Goal: Task Accomplishment & Management: Manage account settings

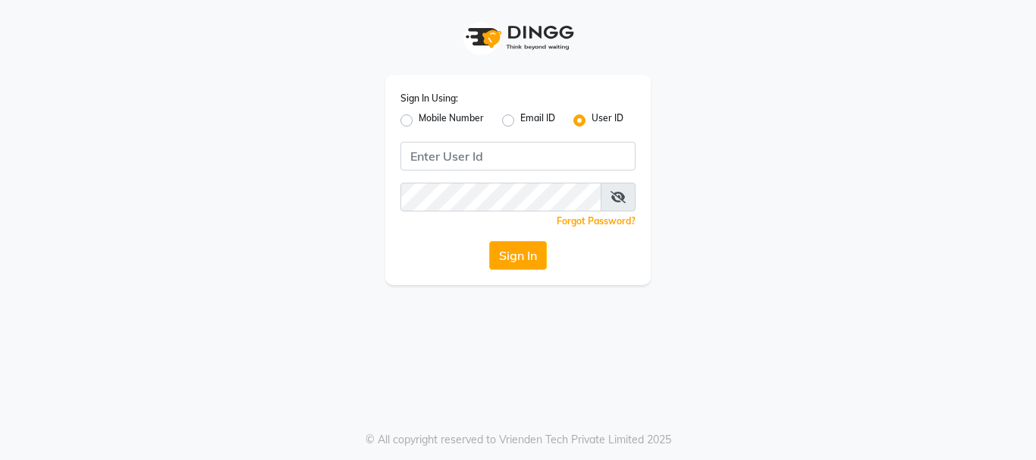
click at [419, 121] on label "Mobile Number" at bounding box center [451, 120] width 65 height 18
click at [419, 121] on input "Mobile Number" at bounding box center [424, 116] width 10 height 10
radio input "true"
radio input "false"
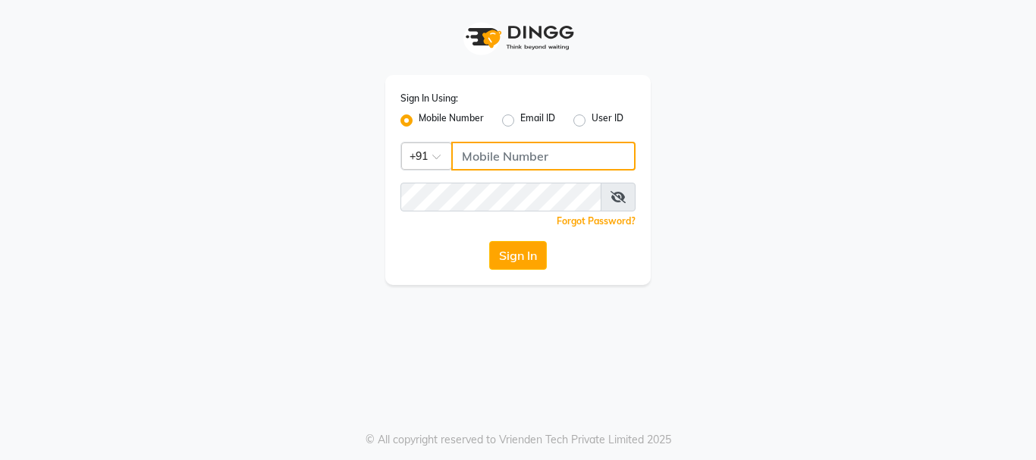
click at [472, 158] on input "Username" at bounding box center [543, 156] width 184 height 29
type input "9811734462"
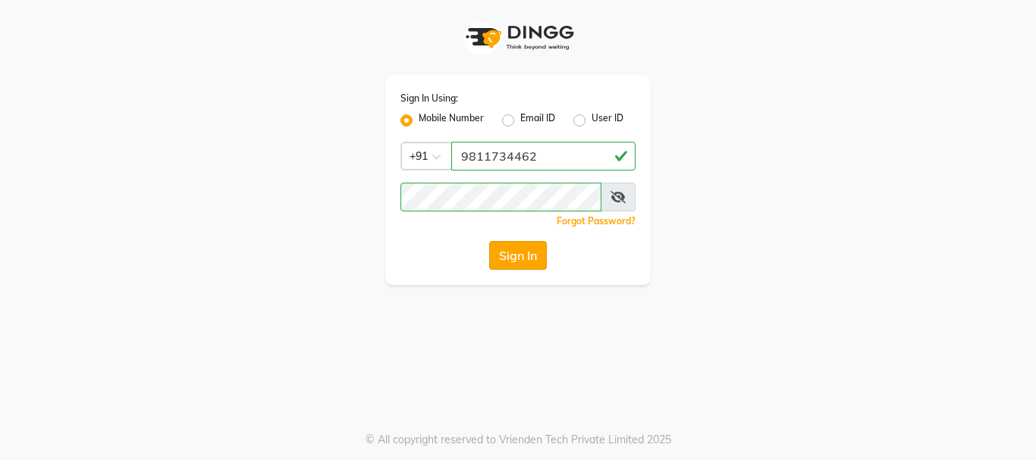
click at [523, 260] on button "Sign In" at bounding box center [518, 255] width 58 height 29
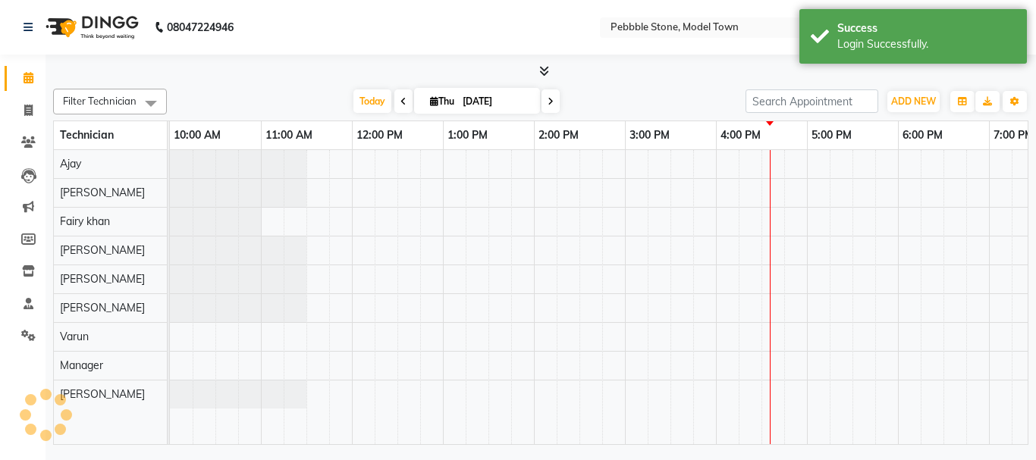
select select "en"
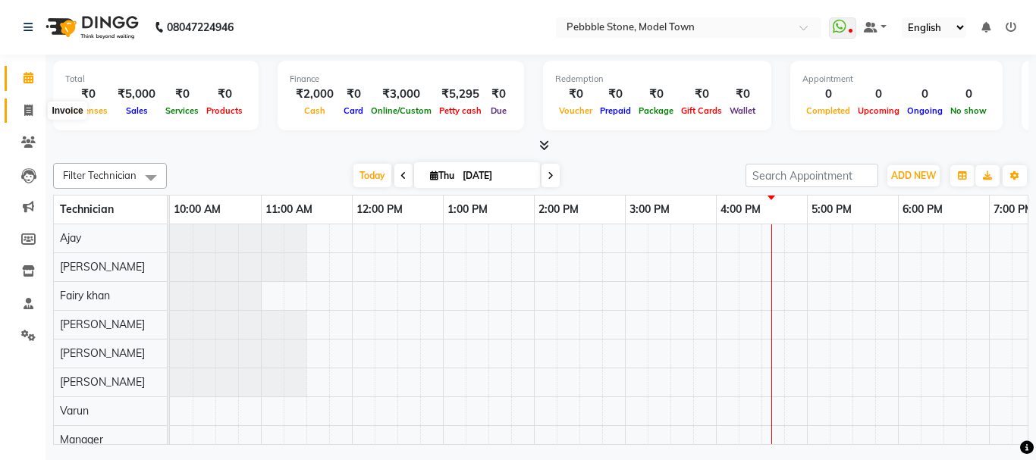
click at [30, 105] on icon at bounding box center [28, 110] width 8 height 11
select select "service"
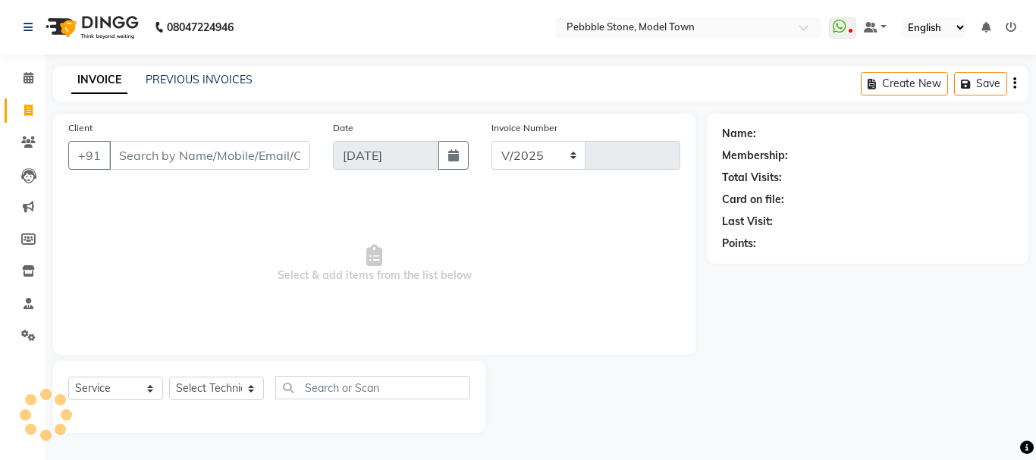
select select "8684"
type input "0179"
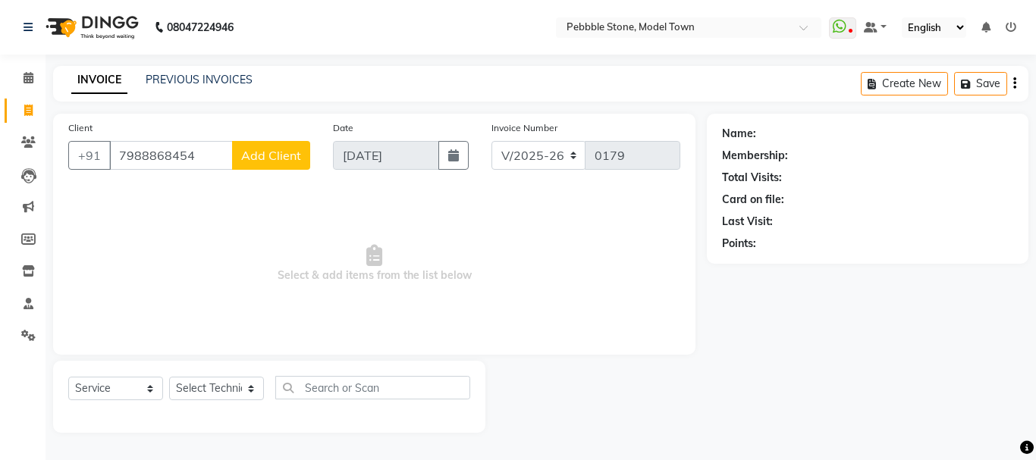
type input "7988868454"
click at [272, 159] on span "Add Client" at bounding box center [271, 155] width 60 height 15
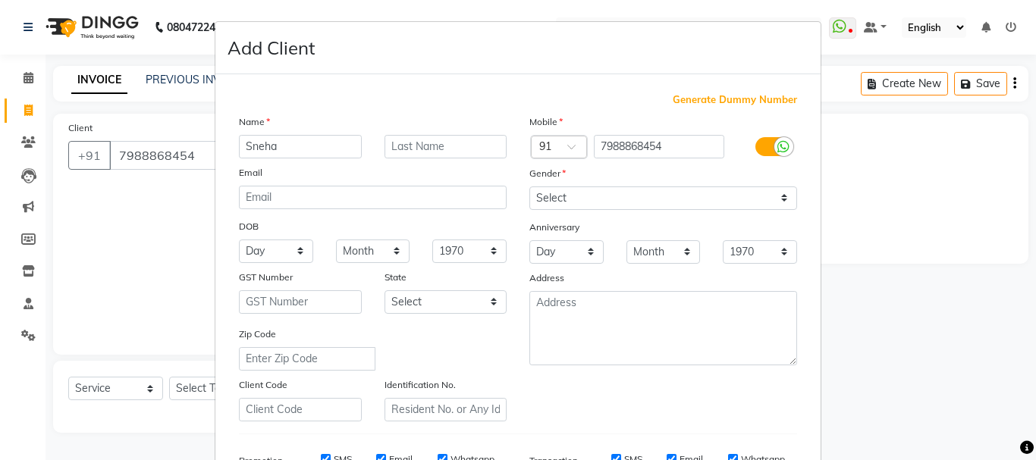
type input "Sneha"
click at [563, 210] on div "Mobile Country Code × 91 7988868454 Gender Select [DEMOGRAPHIC_DATA] [DEMOGRAPH…" at bounding box center [663, 268] width 290 height 308
click at [589, 197] on select "Select [DEMOGRAPHIC_DATA] [DEMOGRAPHIC_DATA] Other Prefer Not To Say" at bounding box center [663, 199] width 268 height 24
select select "[DEMOGRAPHIC_DATA]"
click at [529, 187] on select "Select [DEMOGRAPHIC_DATA] [DEMOGRAPHIC_DATA] Other Prefer Not To Say" at bounding box center [663, 199] width 268 height 24
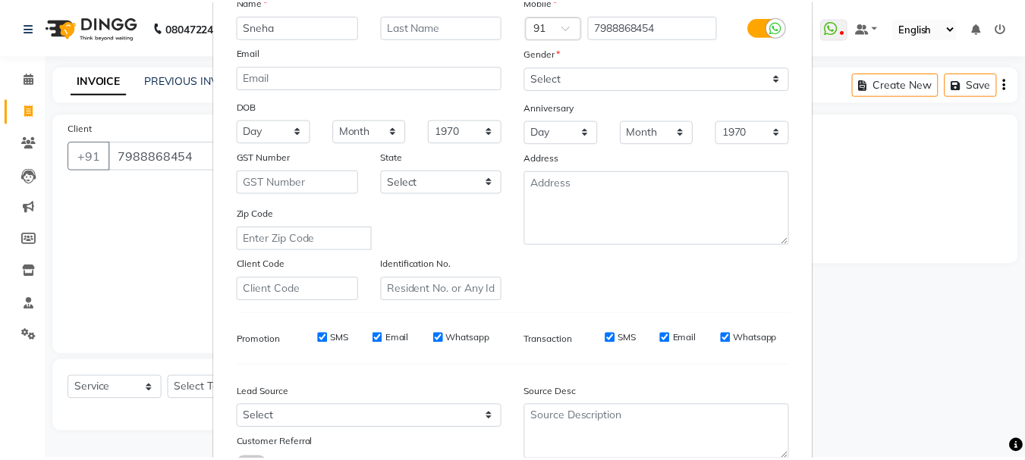
scroll to position [200, 0]
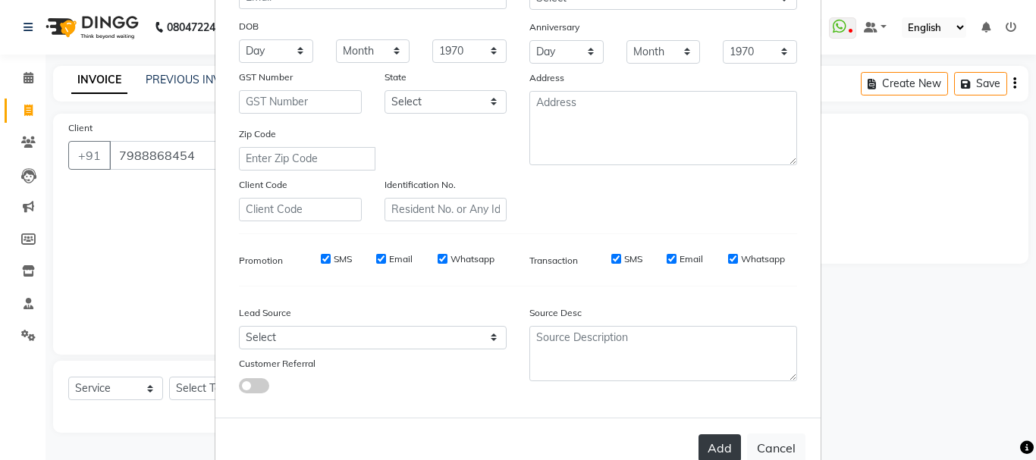
click at [713, 443] on button "Add" at bounding box center [719, 448] width 42 height 27
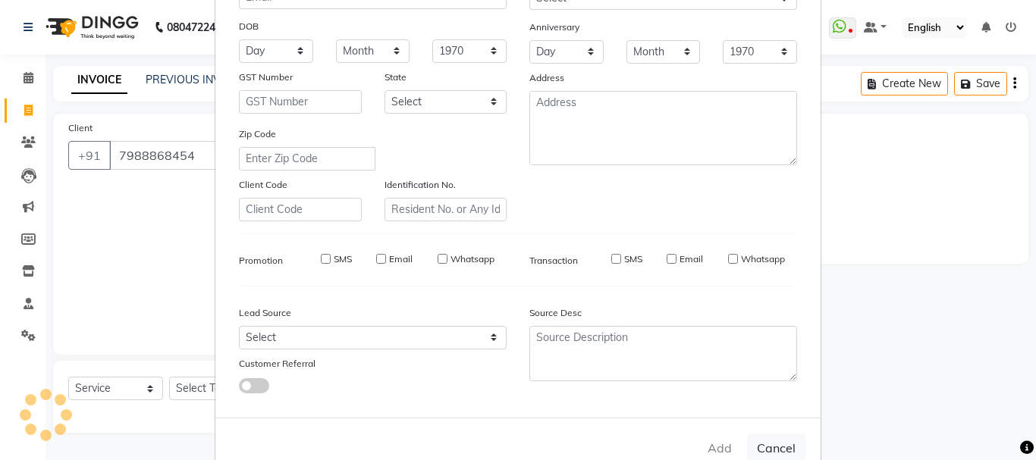
type input "79******54"
select select
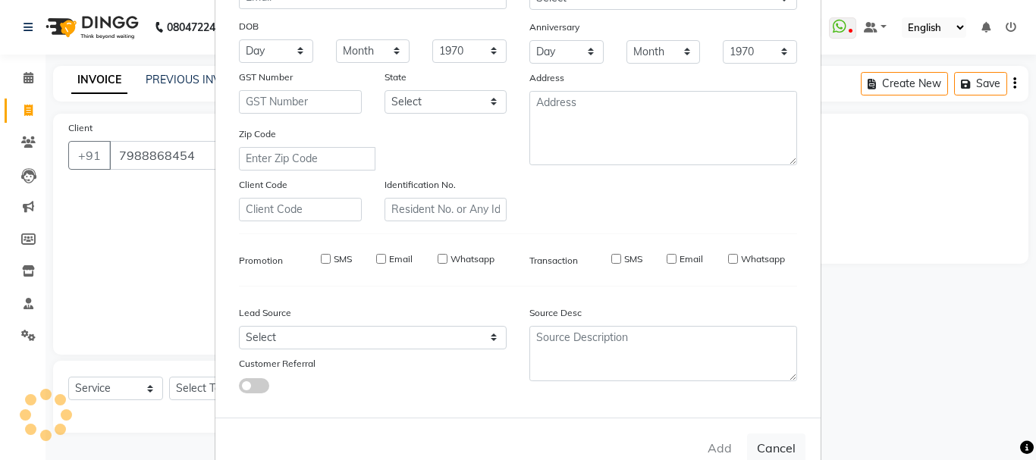
select select
checkbox input "false"
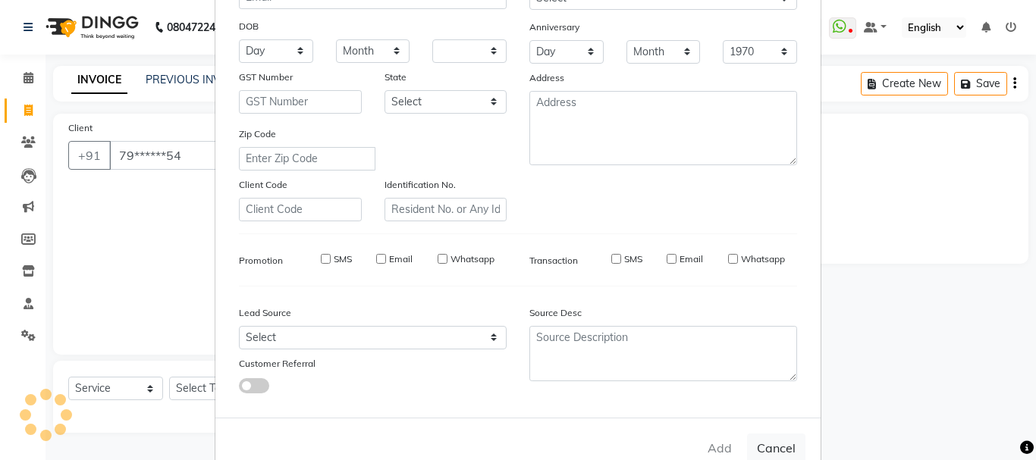
checkbox input "false"
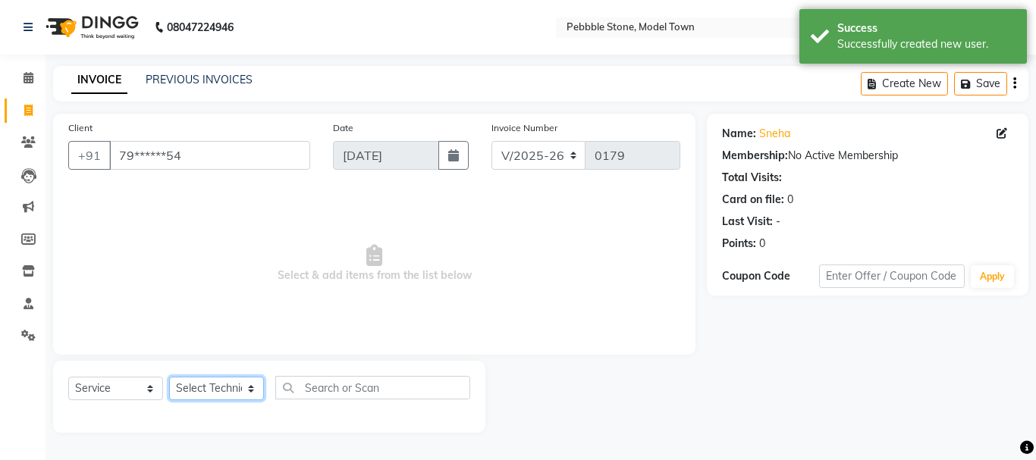
click at [206, 388] on select "Select Technician Ajay amit [PERSON_NAME] Fairy khan [PERSON_NAME] Manager [PER…" at bounding box center [216, 389] width 95 height 24
click at [169, 377] on select "Select Technician Ajay amit [PERSON_NAME] Fairy khan [PERSON_NAME] Manager [PER…" at bounding box center [216, 389] width 95 height 24
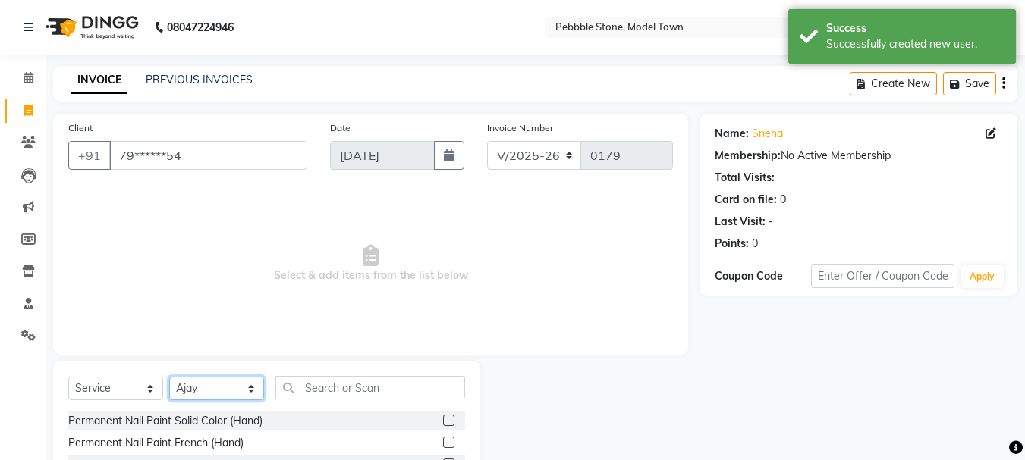
click at [231, 385] on select "Select Technician Ajay amit [PERSON_NAME] Fairy khan [PERSON_NAME] Manager [PER…" at bounding box center [216, 389] width 95 height 24
select select "90515"
click at [169, 377] on select "Select Technician Ajay amit [PERSON_NAME] Fairy khan [PERSON_NAME] Manager [PER…" at bounding box center [216, 389] width 95 height 24
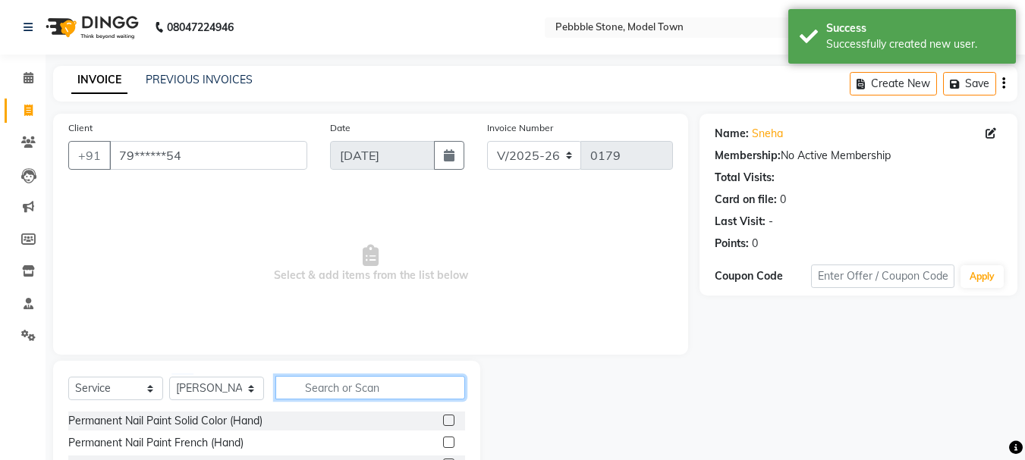
click at [355, 381] on input "text" at bounding box center [370, 388] width 190 height 24
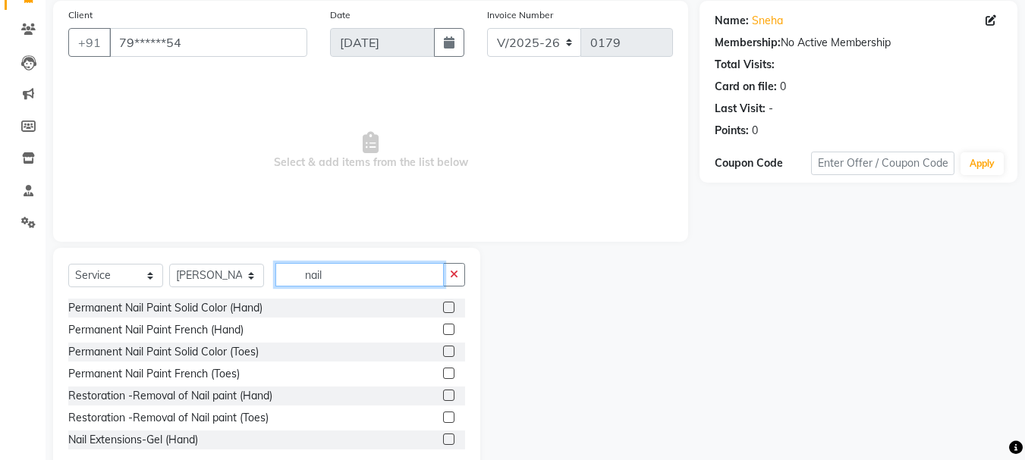
scroll to position [116, 0]
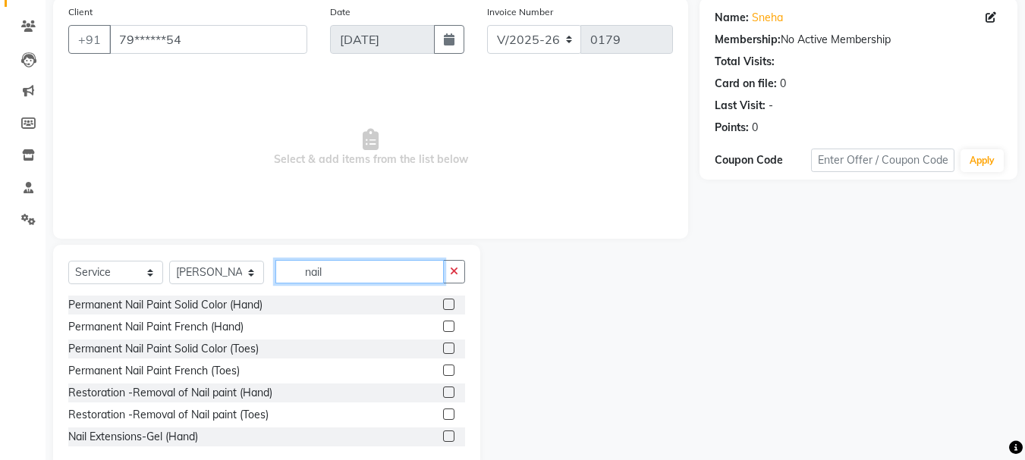
type input "nail"
click at [443, 306] on label at bounding box center [448, 304] width 11 height 11
click at [443, 306] on input "checkbox" at bounding box center [448, 305] width 10 height 10
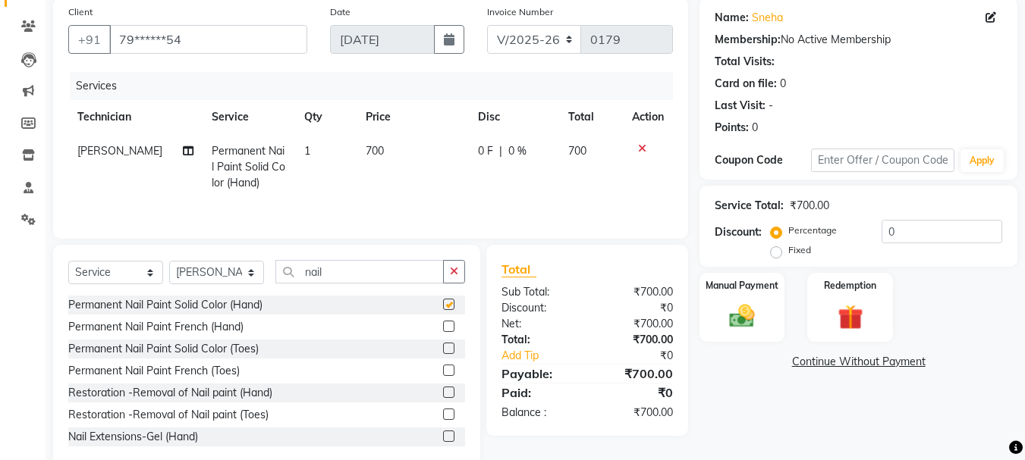
checkbox input "false"
click at [366, 278] on input "nail" at bounding box center [359, 272] width 168 height 24
type input "n"
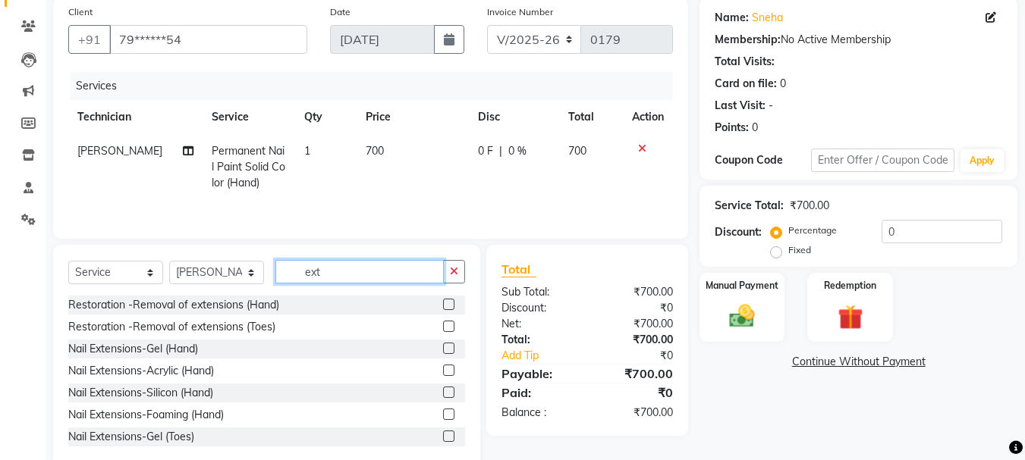
type input "ext"
click at [443, 374] on label at bounding box center [448, 370] width 11 height 11
click at [443, 374] on input "checkbox" at bounding box center [448, 371] width 10 height 10
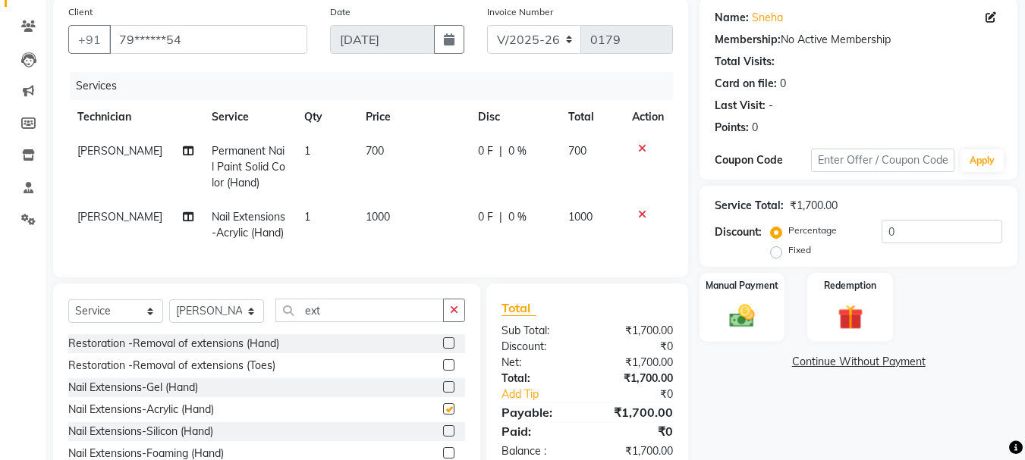
checkbox input "false"
click at [513, 148] on span "0 %" at bounding box center [517, 151] width 18 height 16
select select "90515"
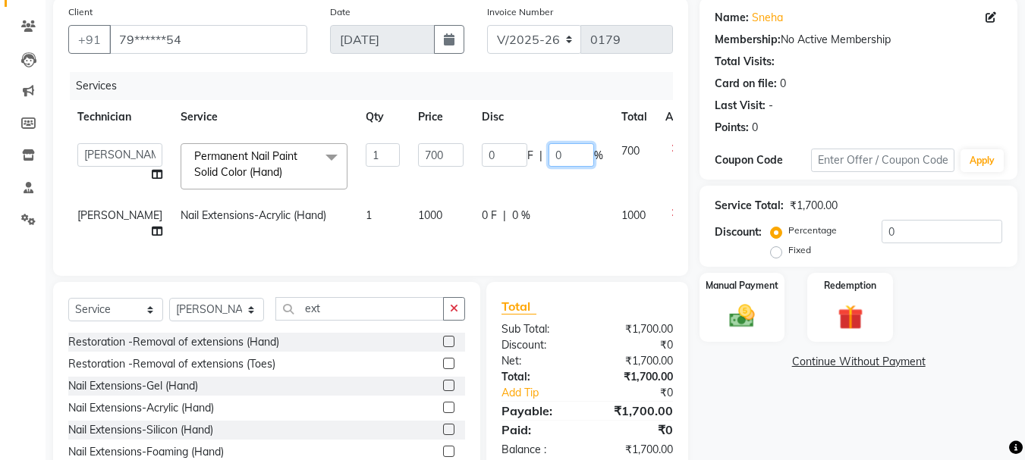
click at [548, 152] on input "0" at bounding box center [571, 155] width 46 height 24
type input "50"
click at [487, 217] on div "0 F | 0 %" at bounding box center [542, 216] width 121 height 16
select select "90515"
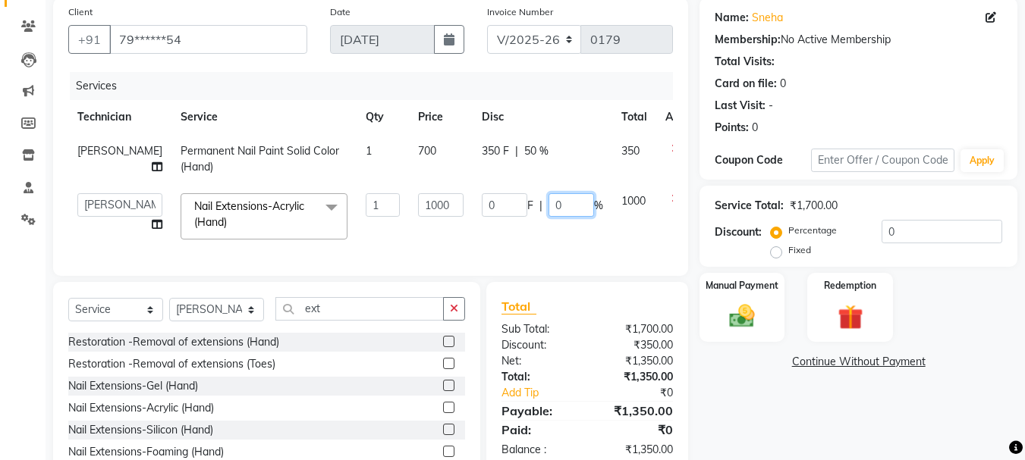
click at [548, 209] on input "0" at bounding box center [571, 205] width 46 height 24
type input "50"
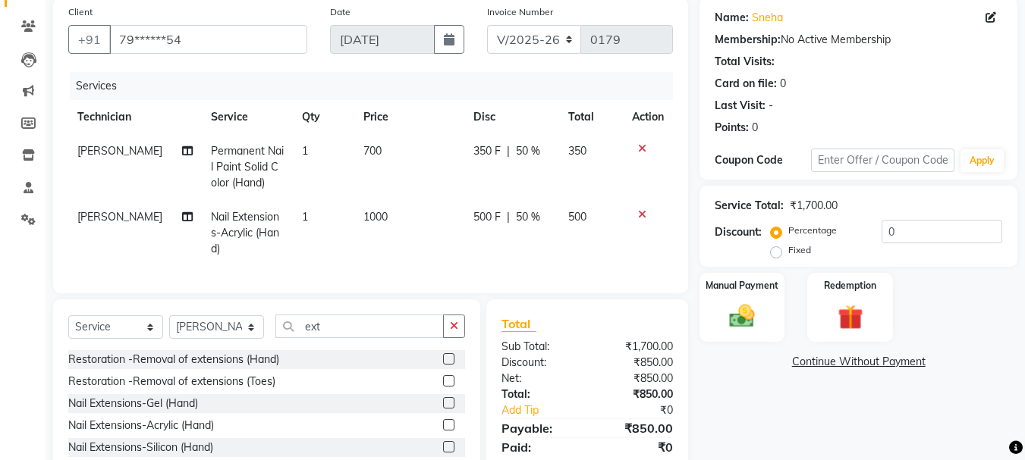
click at [525, 251] on div "Services Technician Service Qty Price Disc Total Action amit Permanent Nail Pai…" at bounding box center [370, 175] width 604 height 206
click at [526, 147] on span "50 %" at bounding box center [528, 151] width 24 height 16
select select "90515"
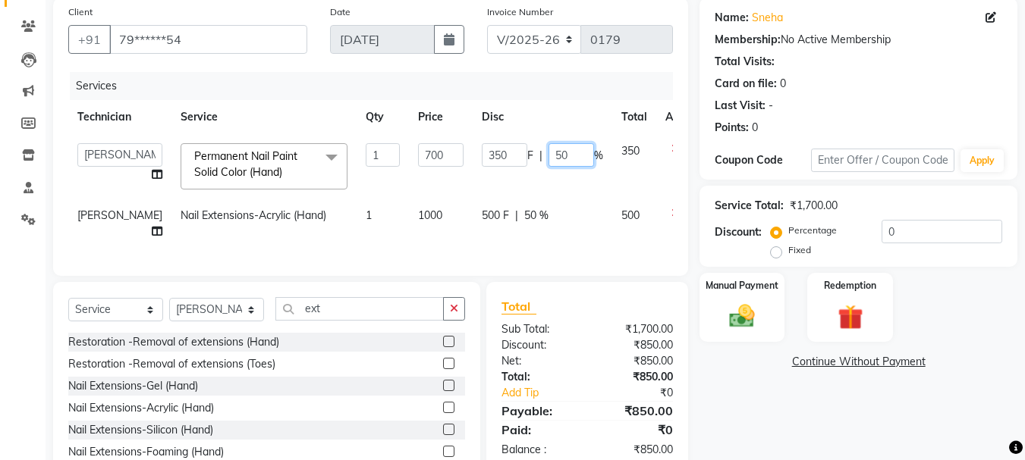
click at [548, 155] on input "50" at bounding box center [571, 155] width 46 height 24
type input "5"
click at [524, 213] on span "50 %" at bounding box center [536, 216] width 24 height 16
select select "90515"
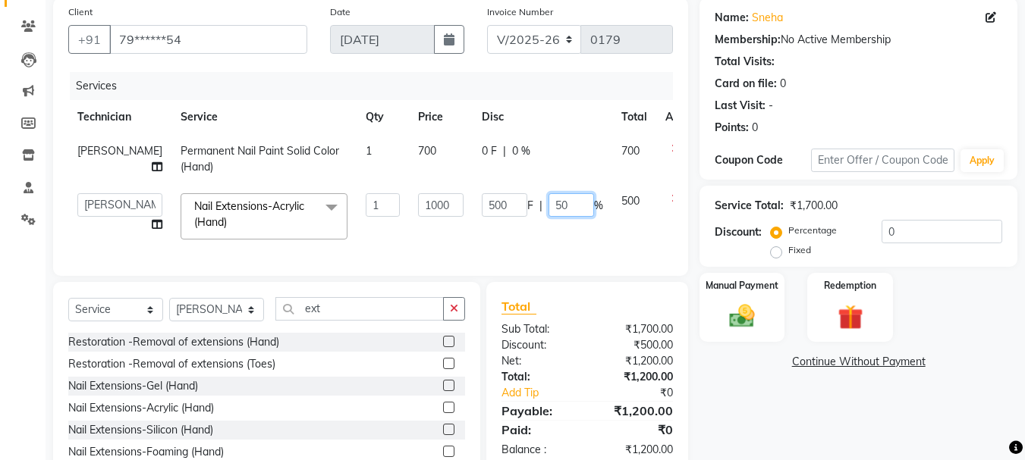
click at [548, 212] on input "50" at bounding box center [571, 205] width 46 height 24
type input "5"
click at [463, 152] on tr "amit Permanent Nail Paint Solid Color (Hand) 1 700 0 F | 0 % 700" at bounding box center [387, 159] width 638 height 50
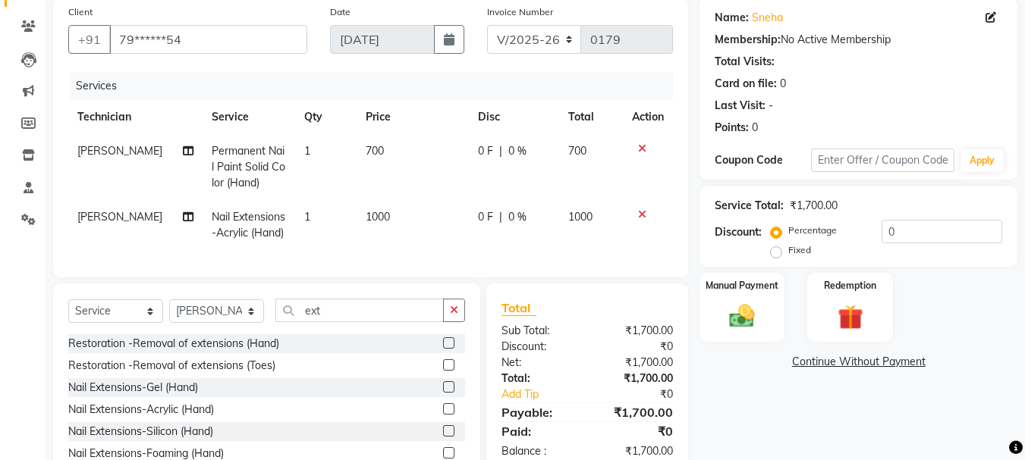
click at [486, 152] on span "0 F" at bounding box center [485, 151] width 15 height 16
select select "90515"
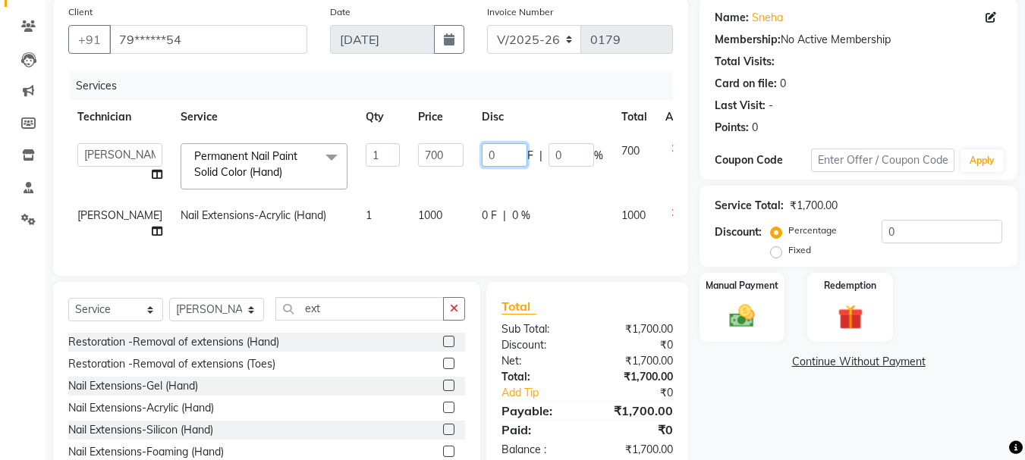
click at [486, 152] on input "0" at bounding box center [505, 155] width 46 height 24
type input "550"
click at [455, 215] on tr "amit Nail Extensions-Acrylic (Hand) 1 1000 0 F | 0 % 1000" at bounding box center [387, 224] width 638 height 50
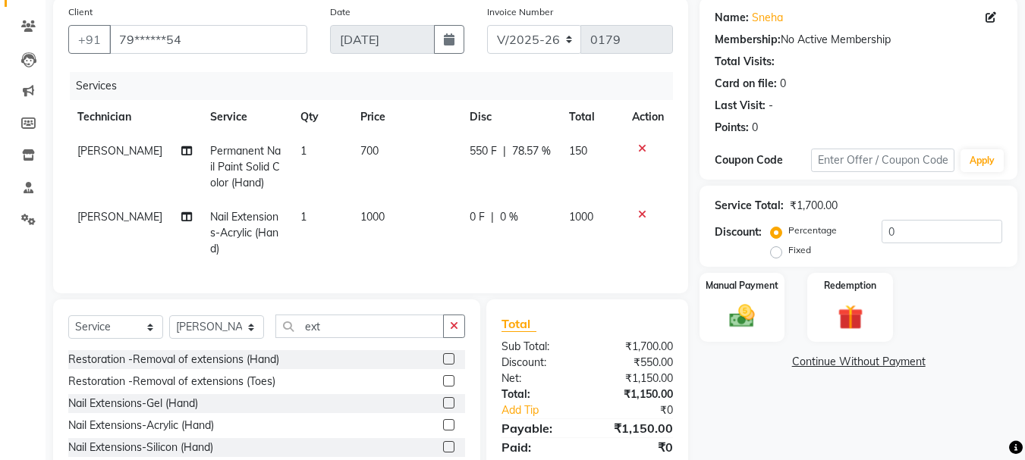
click at [475, 214] on span "0 F" at bounding box center [476, 217] width 15 height 16
select select "90515"
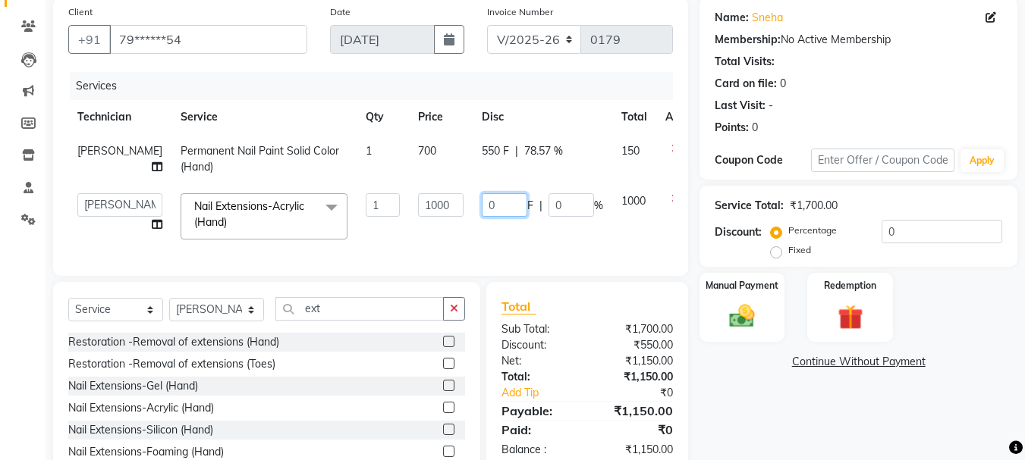
click at [482, 204] on input "0" at bounding box center [505, 205] width 46 height 24
type input "550"
click at [497, 235] on td "550 F | 0 %" at bounding box center [542, 216] width 140 height 64
select select "90515"
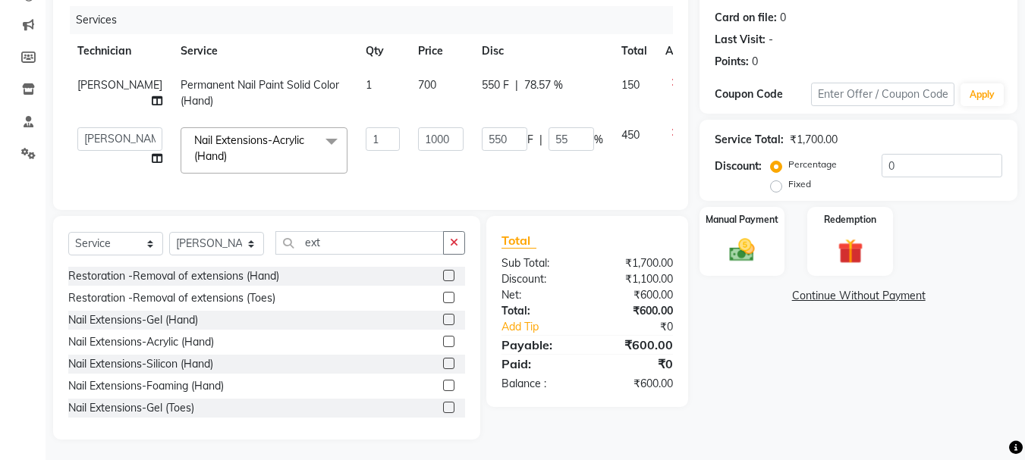
scroll to position [196, 0]
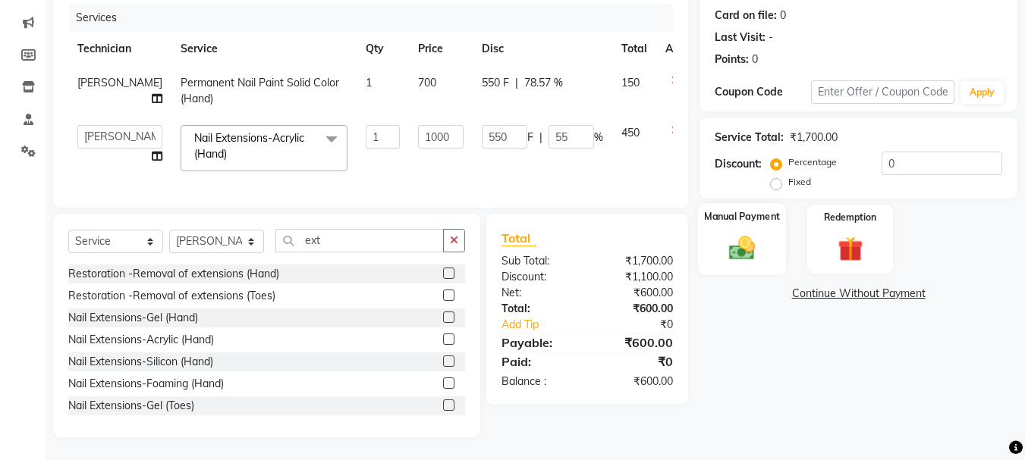
click at [748, 233] on img at bounding box center [741, 248] width 42 height 30
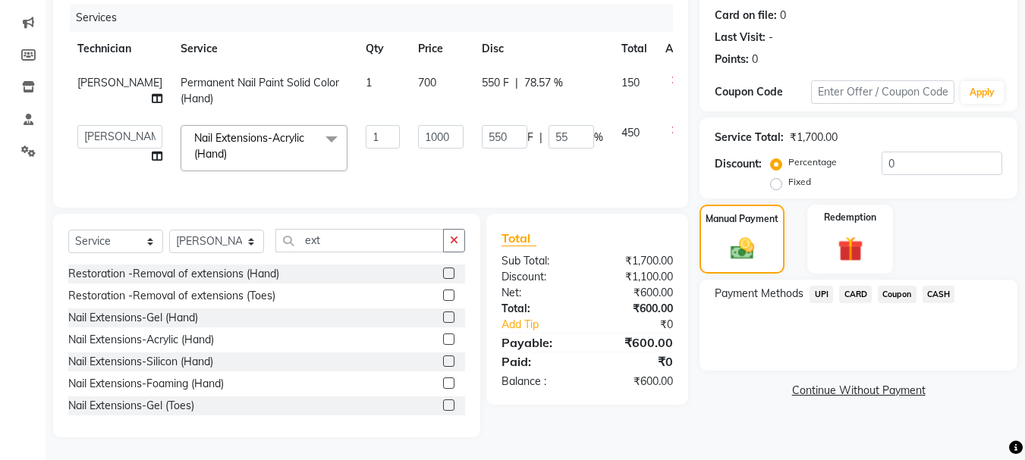
click at [946, 286] on span "CASH" at bounding box center [938, 294] width 33 height 17
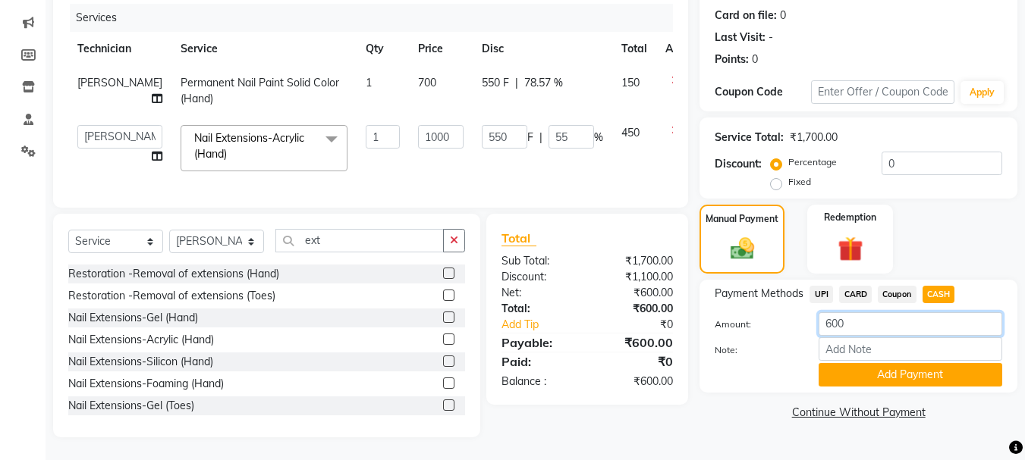
click at [872, 319] on input "600" at bounding box center [910, 324] width 184 height 24
type input "6"
type input "500"
click at [902, 363] on button "Add Payment" at bounding box center [910, 375] width 184 height 24
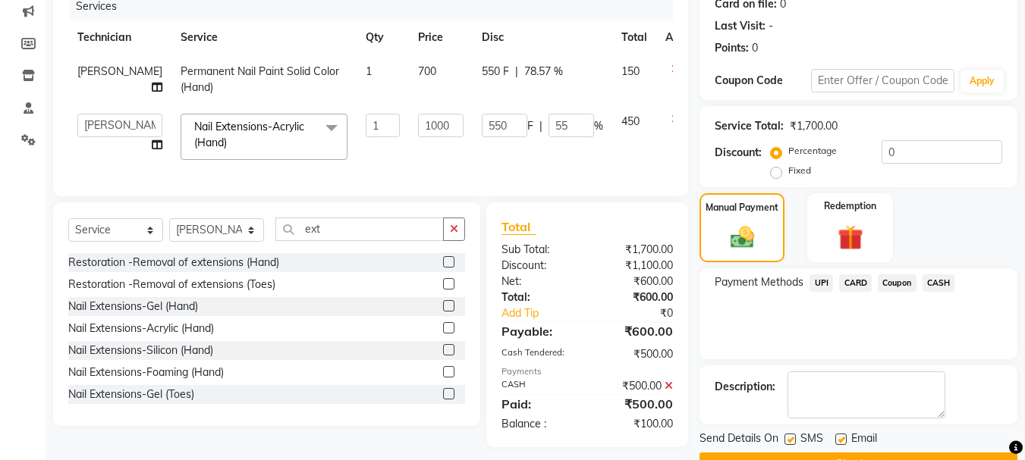
click at [828, 280] on span "UPI" at bounding box center [821, 283] width 24 height 17
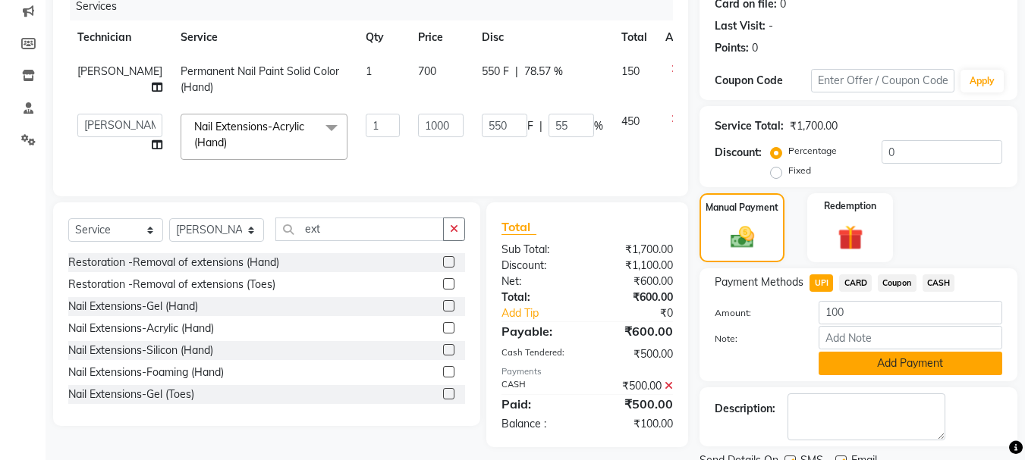
click at [873, 368] on button "Add Payment" at bounding box center [910, 364] width 184 height 24
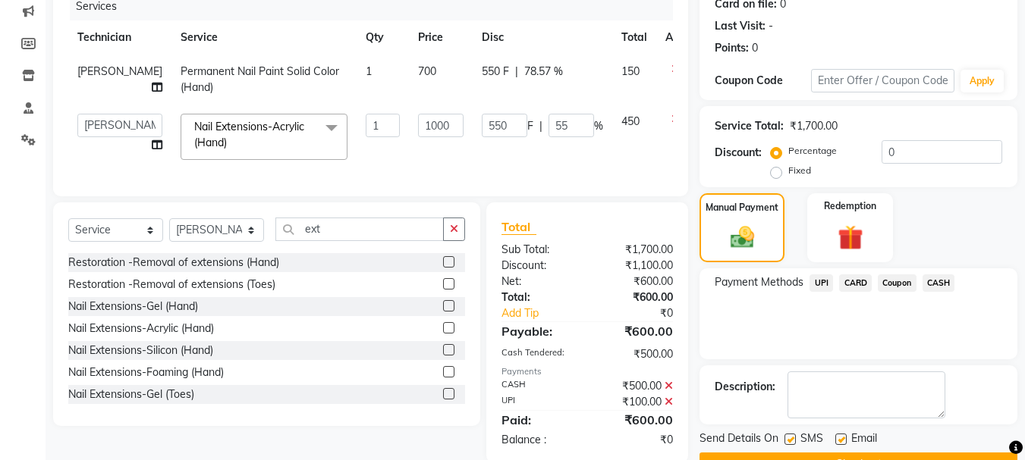
scroll to position [234, 0]
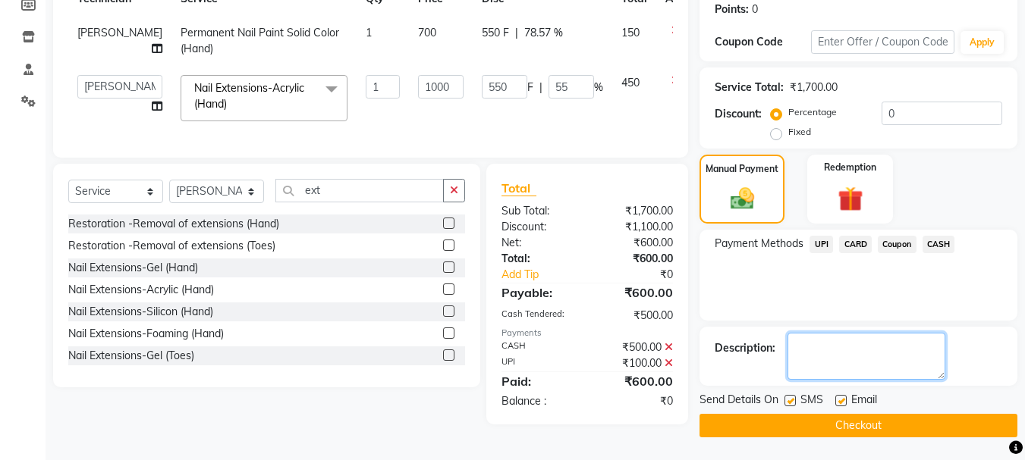
click at [880, 356] on textarea at bounding box center [866, 356] width 158 height 47
type textarea "One Hand"
click at [849, 426] on button "Checkout" at bounding box center [858, 426] width 318 height 24
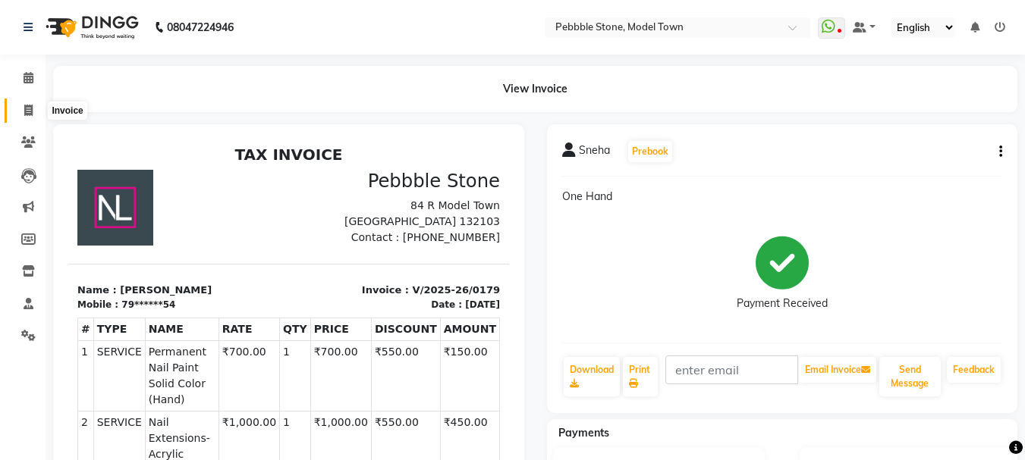
click at [27, 106] on icon at bounding box center [28, 110] width 8 height 11
select select "service"
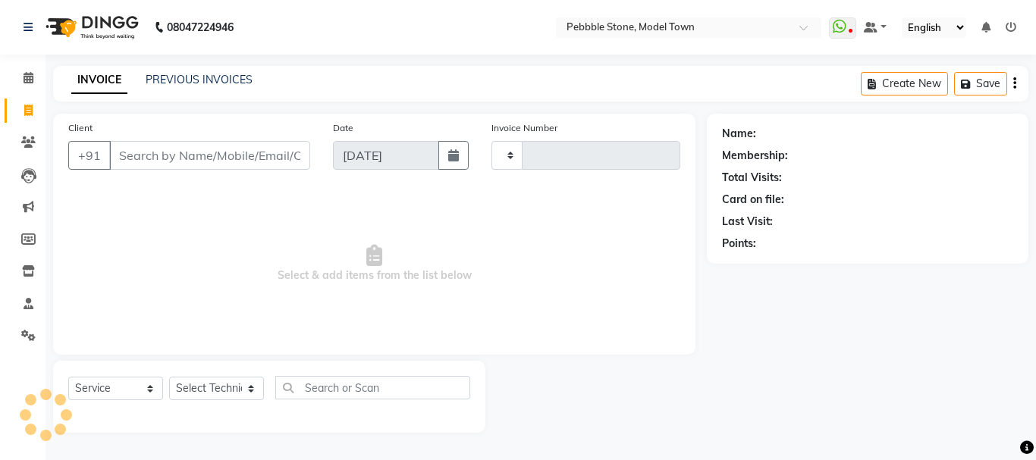
type input "0180"
select select "8684"
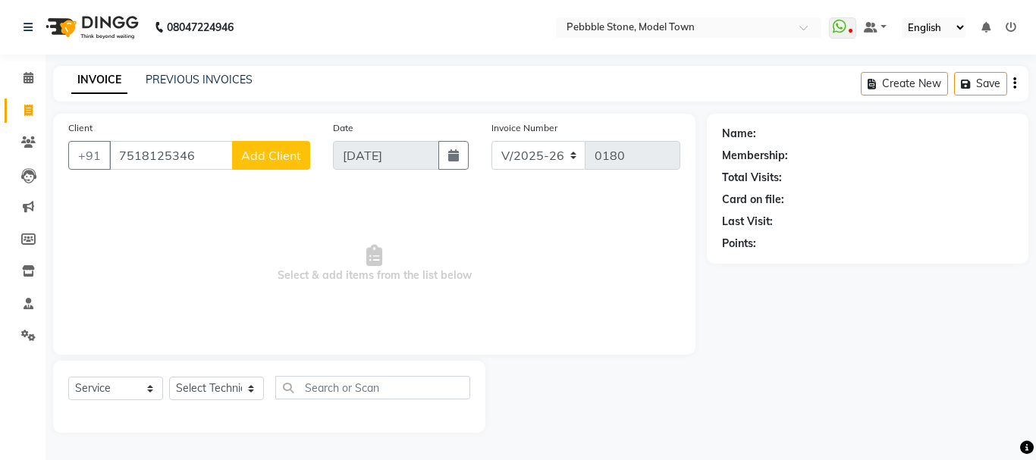
type input "7518125346"
click at [272, 156] on span "Add Client" at bounding box center [271, 155] width 60 height 15
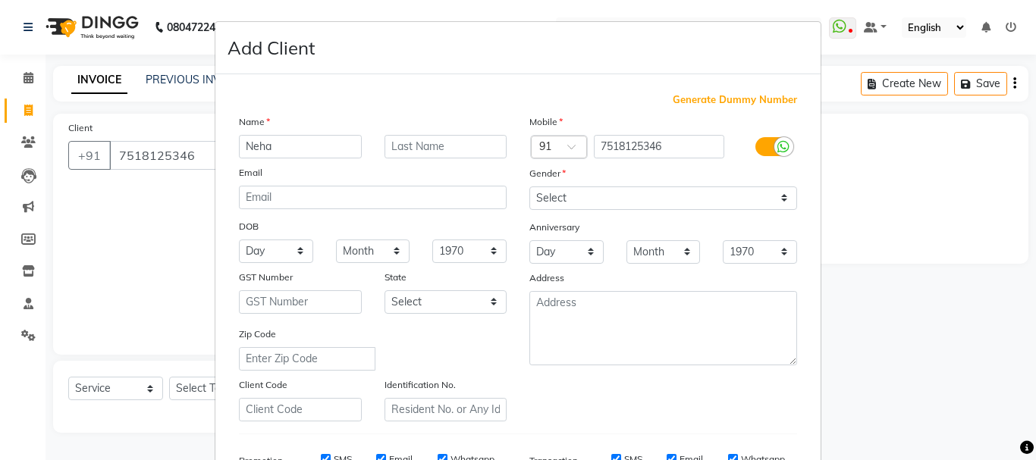
type input "Neha"
click at [616, 193] on select "Select [DEMOGRAPHIC_DATA] [DEMOGRAPHIC_DATA] Other Prefer Not To Say" at bounding box center [663, 199] width 268 height 24
select select "[DEMOGRAPHIC_DATA]"
click at [529, 187] on select "Select [DEMOGRAPHIC_DATA] [DEMOGRAPHIC_DATA] Other Prefer Not To Say" at bounding box center [663, 199] width 268 height 24
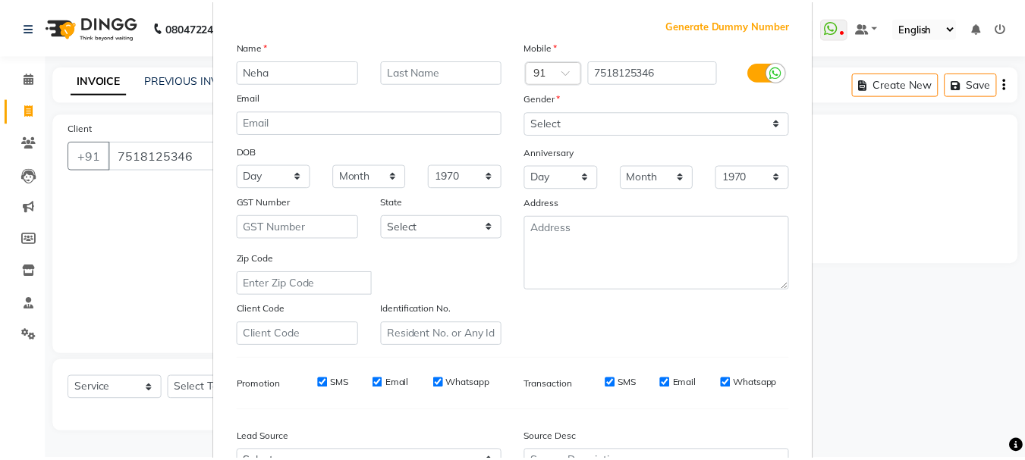
scroll to position [190, 0]
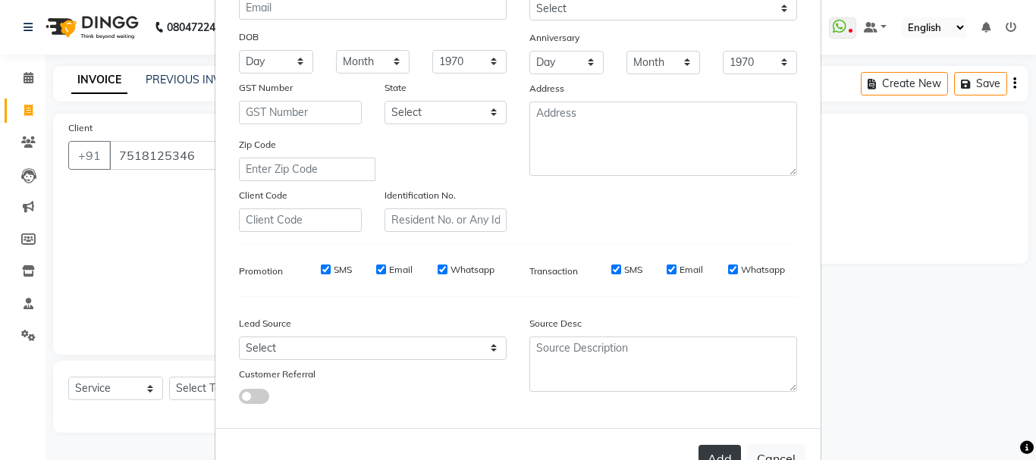
click at [711, 450] on button "Add" at bounding box center [719, 458] width 42 height 27
type input "75******46"
select select
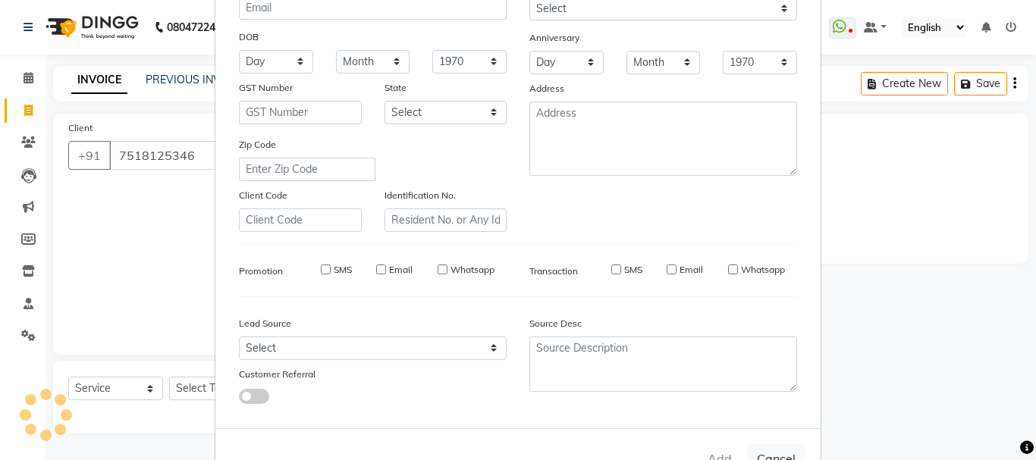
select select
checkbox input "false"
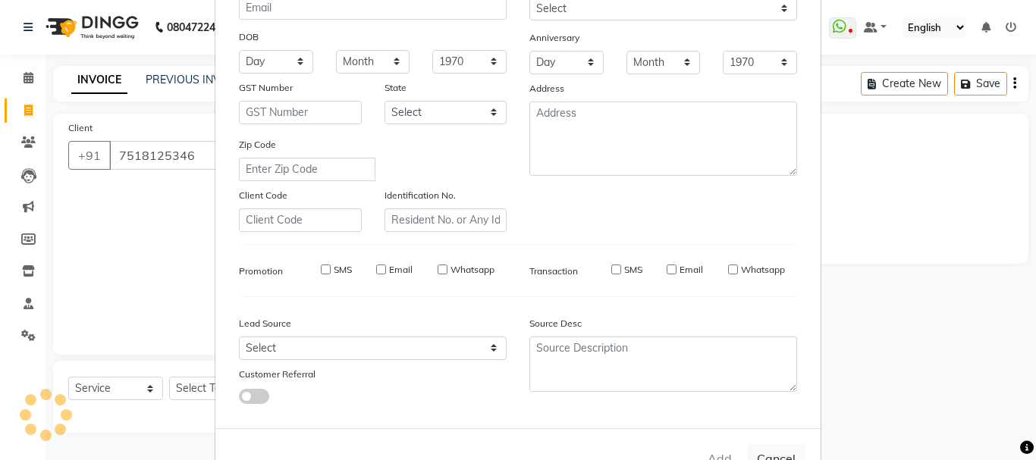
checkbox input "false"
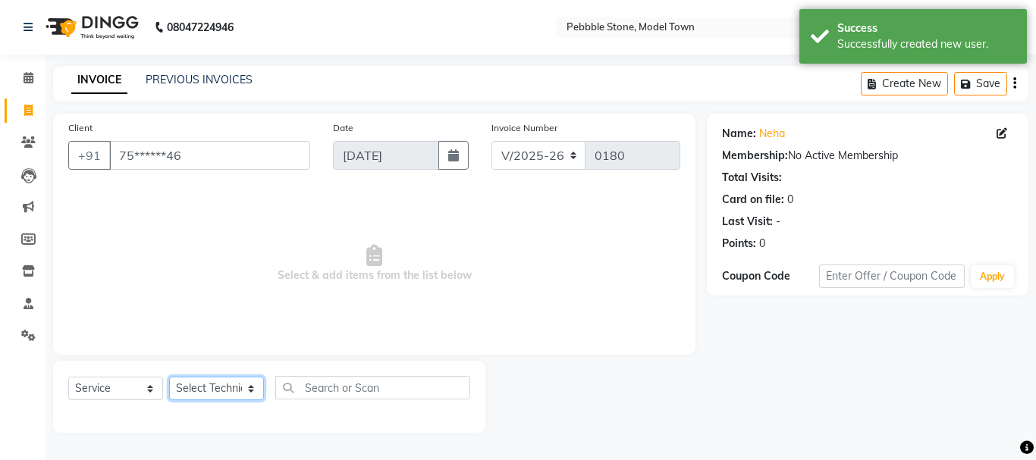
click at [212, 387] on select "Select Technician Ajay amit [PERSON_NAME] Fairy khan [PERSON_NAME] Manager [PER…" at bounding box center [216, 389] width 95 height 24
select select "87694"
click at [169, 377] on select "Select Technician Ajay amit [PERSON_NAME] Fairy khan [PERSON_NAME] Manager [PER…" at bounding box center [216, 389] width 95 height 24
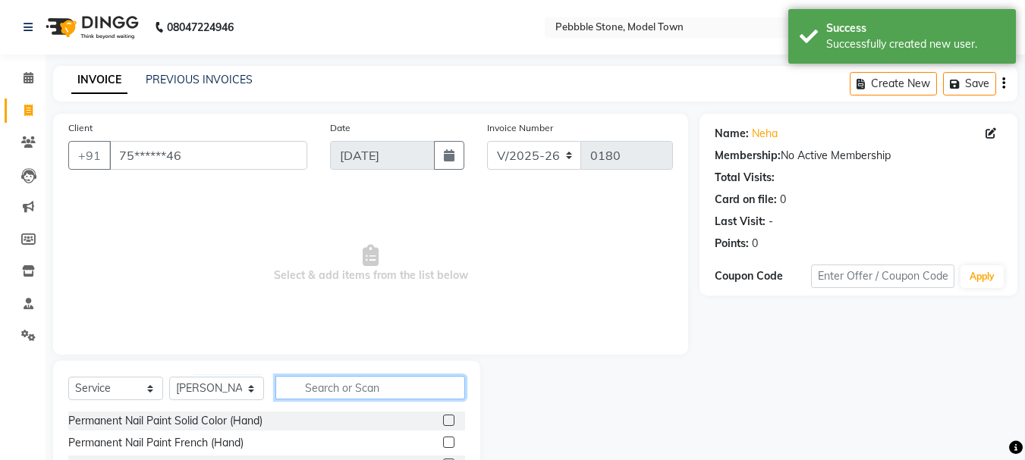
click at [325, 383] on input "text" at bounding box center [370, 388] width 190 height 24
type input "p"
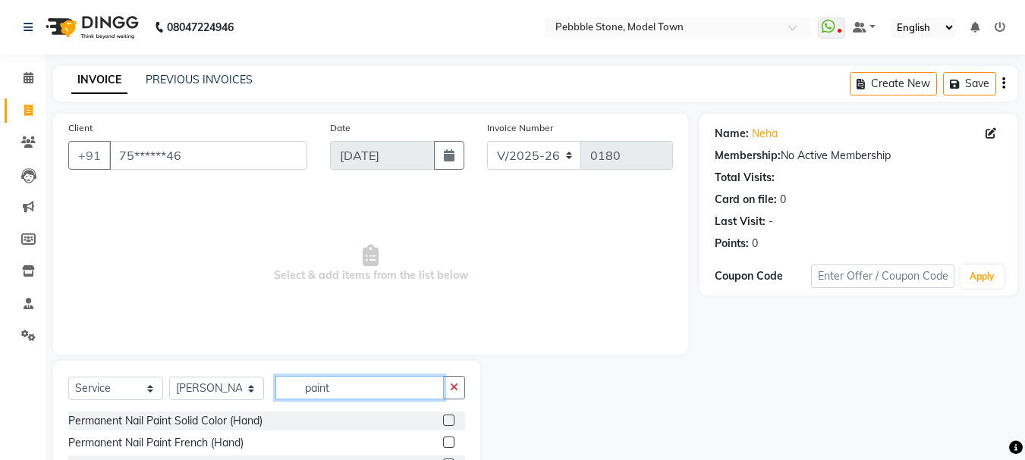
type input "paint"
click at [452, 424] on label at bounding box center [448, 420] width 11 height 11
click at [452, 424] on input "checkbox" at bounding box center [448, 421] width 10 height 10
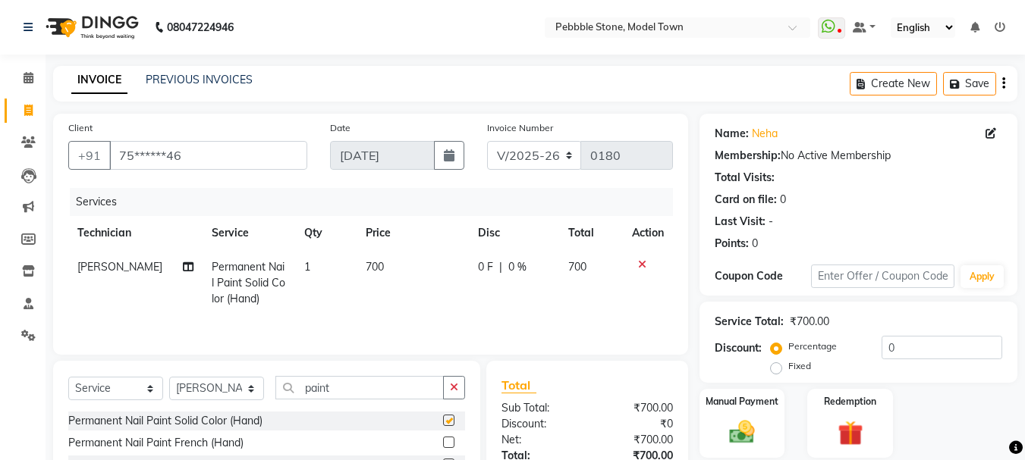
checkbox input "false"
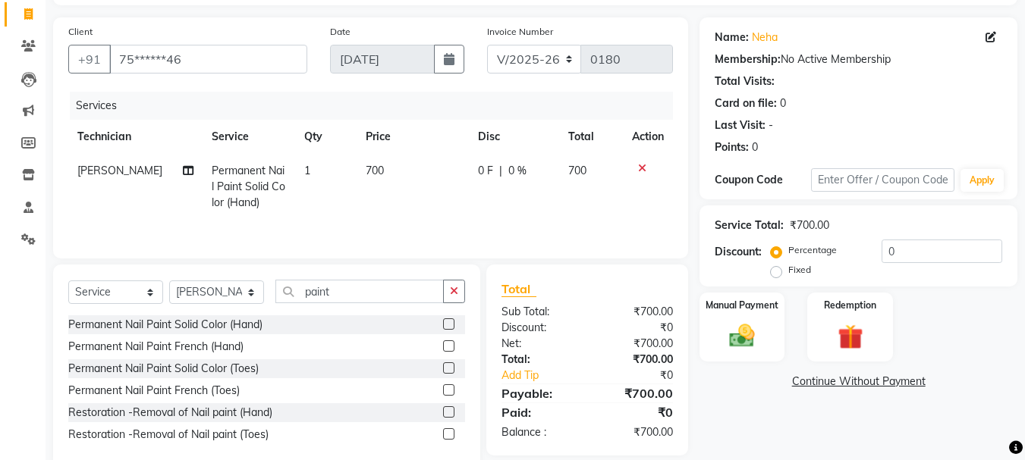
scroll to position [127, 0]
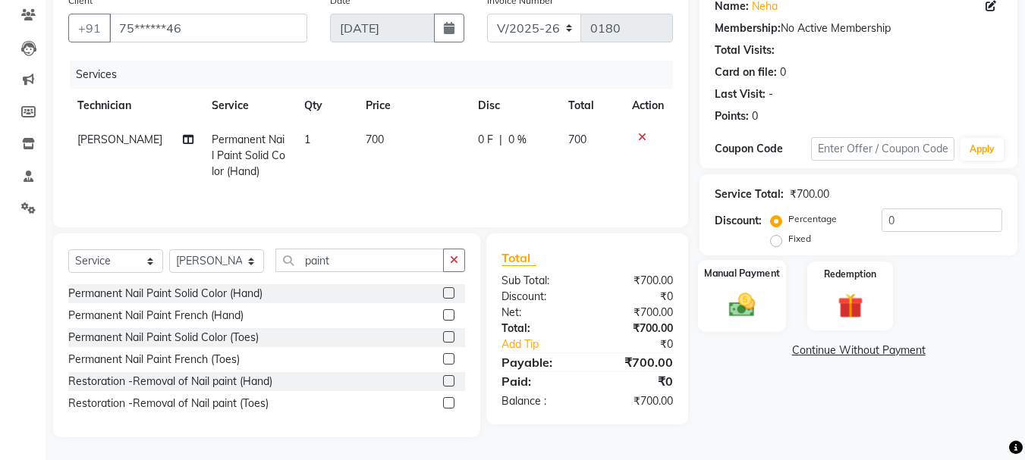
click at [740, 301] on img at bounding box center [741, 305] width 42 height 30
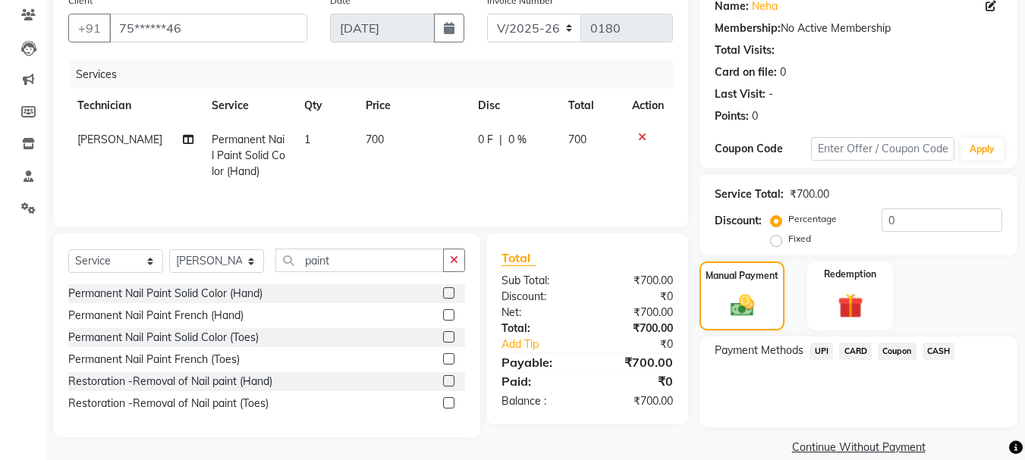
click at [859, 353] on span "CARD" at bounding box center [855, 351] width 33 height 17
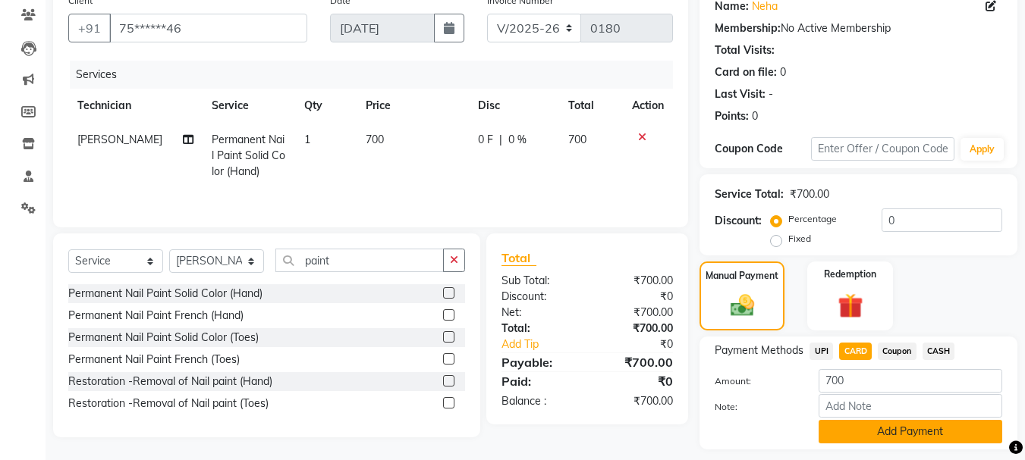
click at [940, 437] on button "Add Payment" at bounding box center [910, 432] width 184 height 24
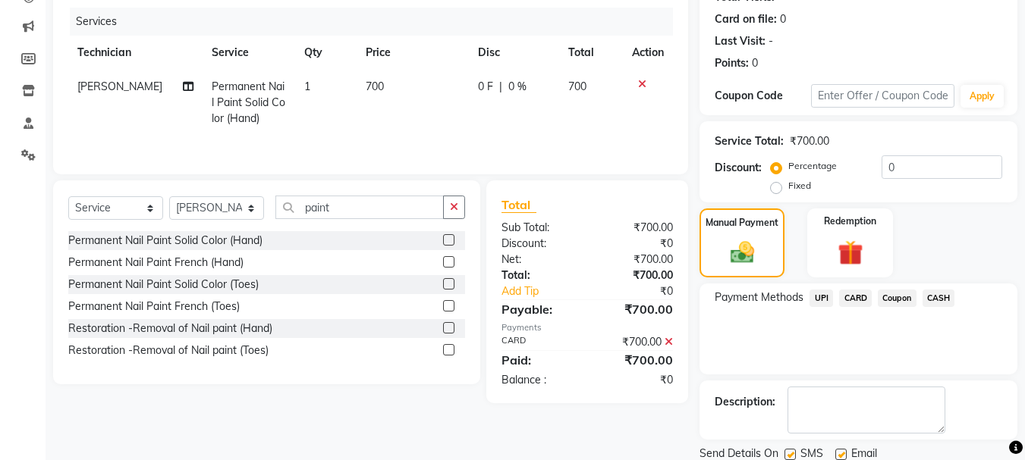
scroll to position [234, 0]
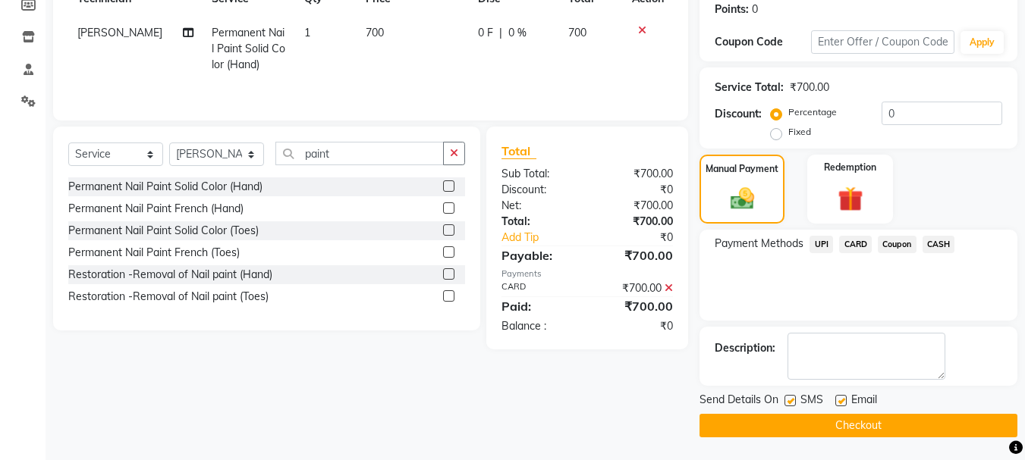
click at [852, 426] on button "Checkout" at bounding box center [858, 426] width 318 height 24
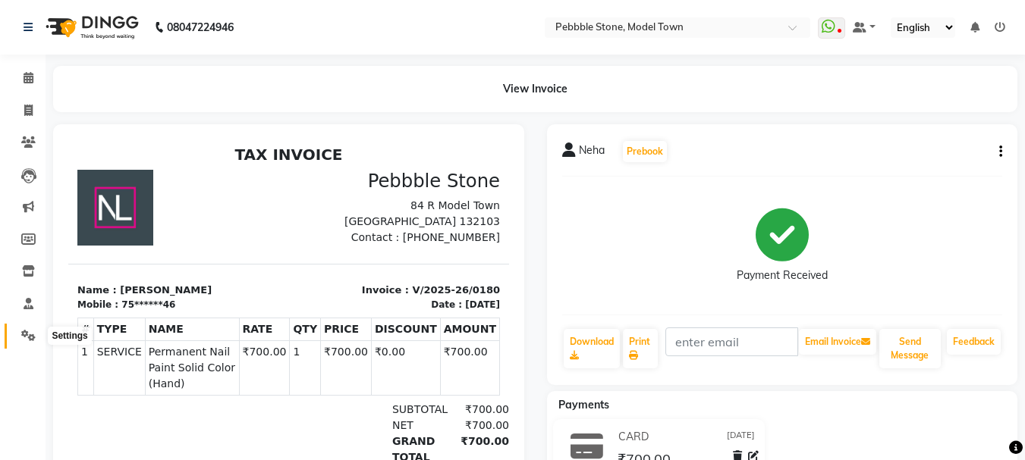
click at [25, 333] on icon at bounding box center [28, 335] width 14 height 11
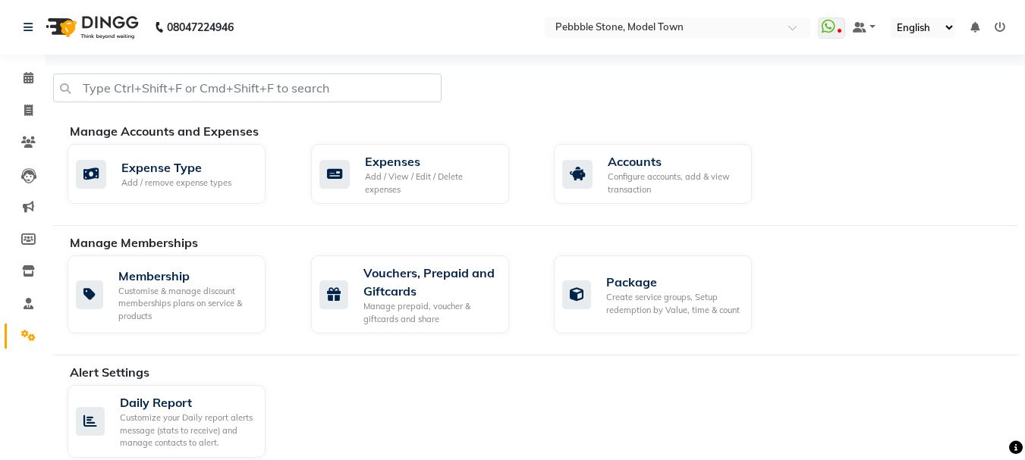
scroll to position [372, 0]
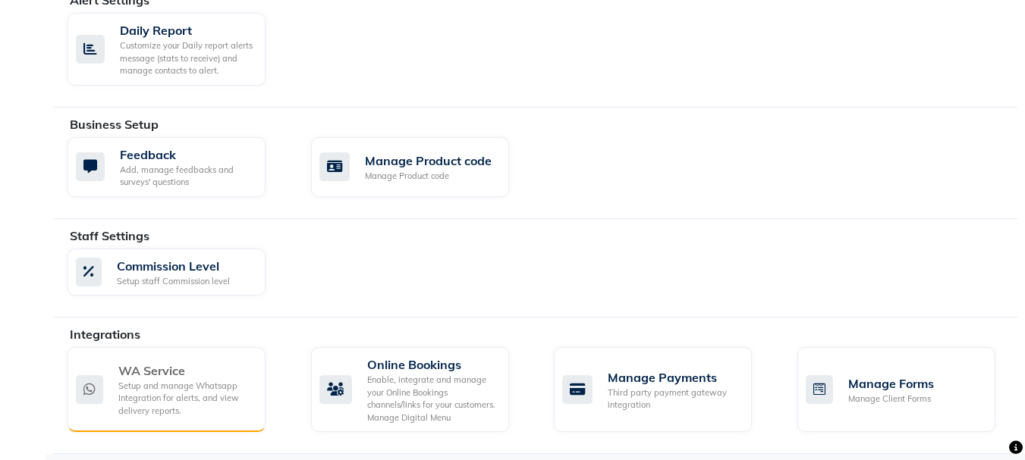
click at [188, 378] on div "WA Service" at bounding box center [185, 371] width 135 height 18
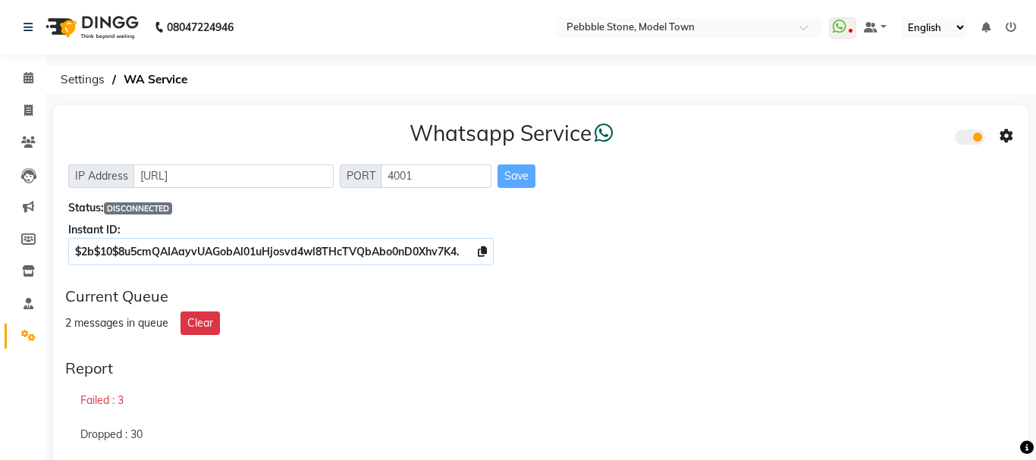
select select "en"
click at [25, 73] on icon at bounding box center [29, 77] width 10 height 11
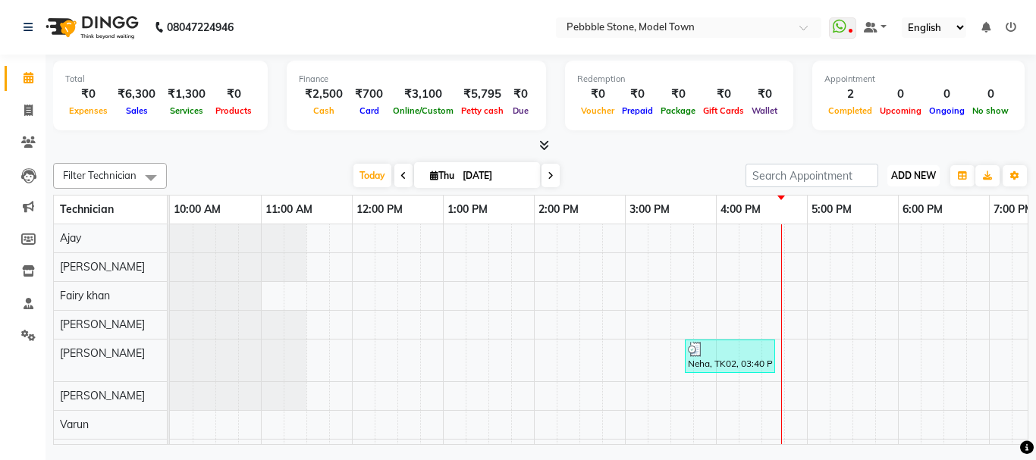
click at [911, 168] on button "ADD NEW Toggle Dropdown" at bounding box center [913, 175] width 52 height 21
click at [884, 248] on link "Add Expense" at bounding box center [879, 244] width 120 height 20
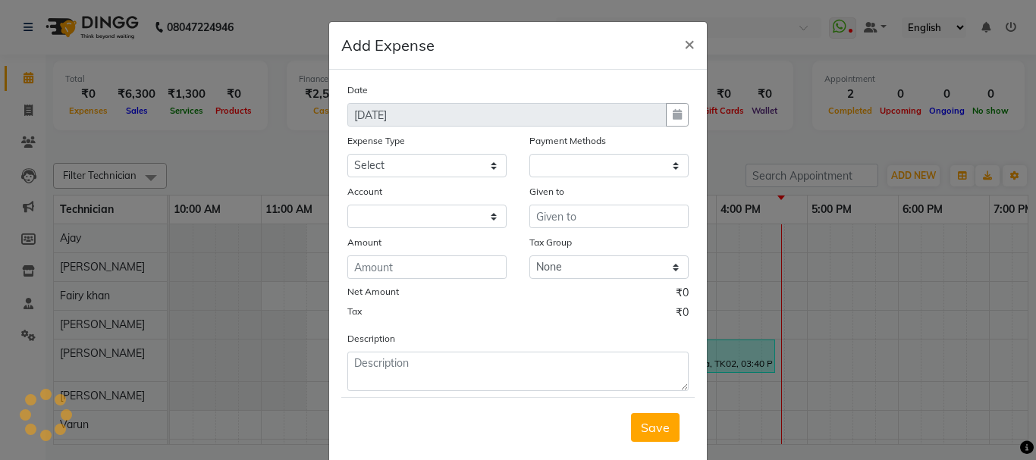
select select "1"
select select "7952"
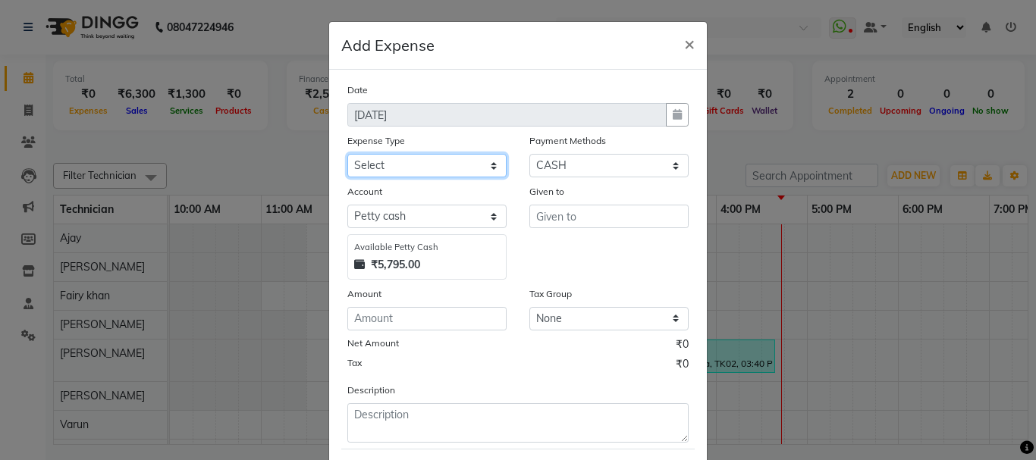
click at [406, 167] on select "Select Advance Salary Bank charges Car maintenance Cash transfer to bank Cash t…" at bounding box center [426, 166] width 159 height 24
select select "24062"
click at [347, 154] on select "Select Advance Salary Bank charges Car maintenance Cash transfer to bank Cash t…" at bounding box center [426, 166] width 159 height 24
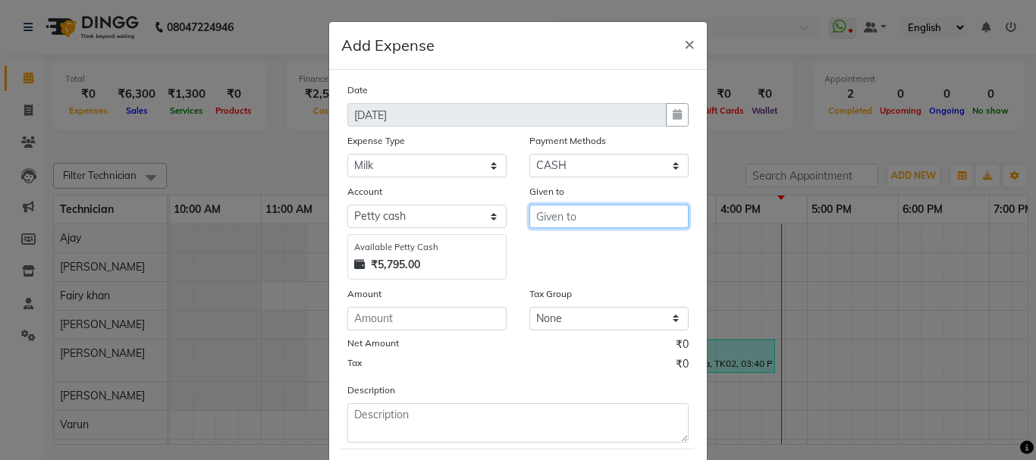
click at [579, 218] on input "text" at bounding box center [608, 217] width 159 height 24
type input "Pankaj"
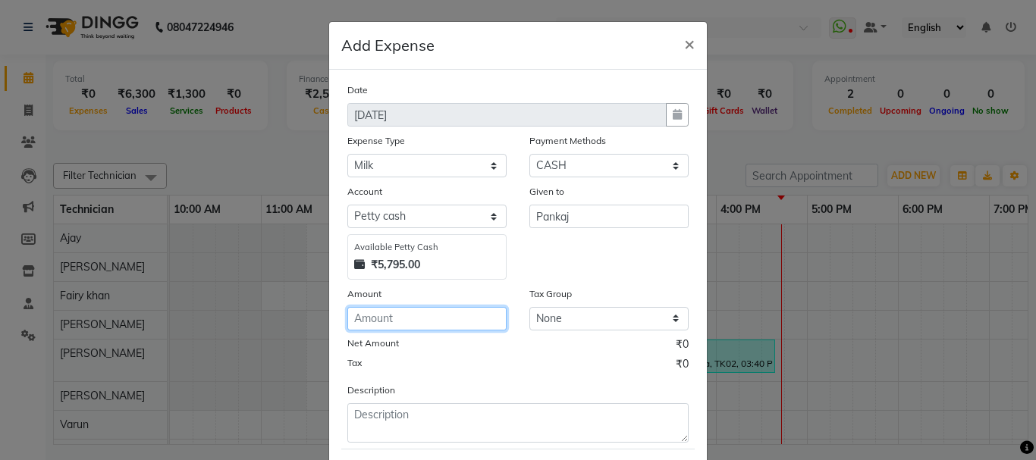
click at [414, 313] on input "number" at bounding box center [426, 319] width 159 height 24
type input "67"
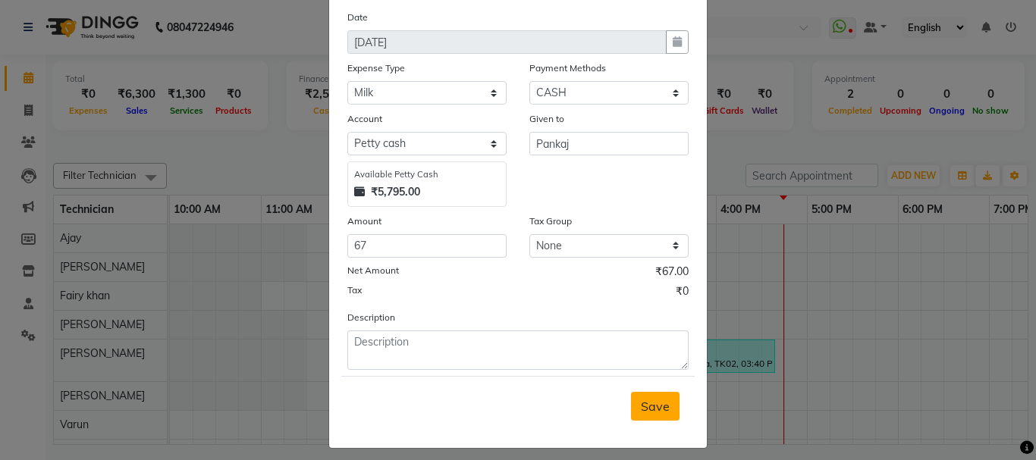
click at [645, 413] on span "Save" at bounding box center [655, 406] width 29 height 15
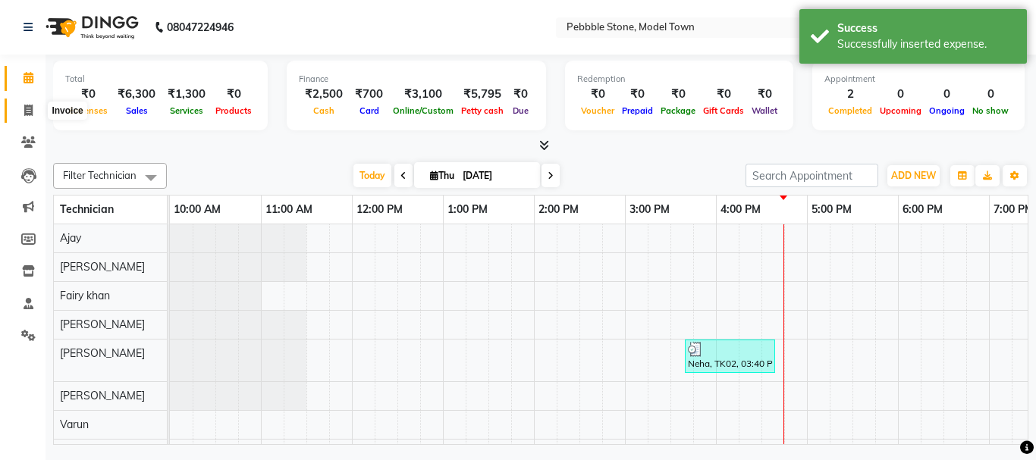
click at [32, 116] on span at bounding box center [28, 110] width 27 height 17
select select "service"
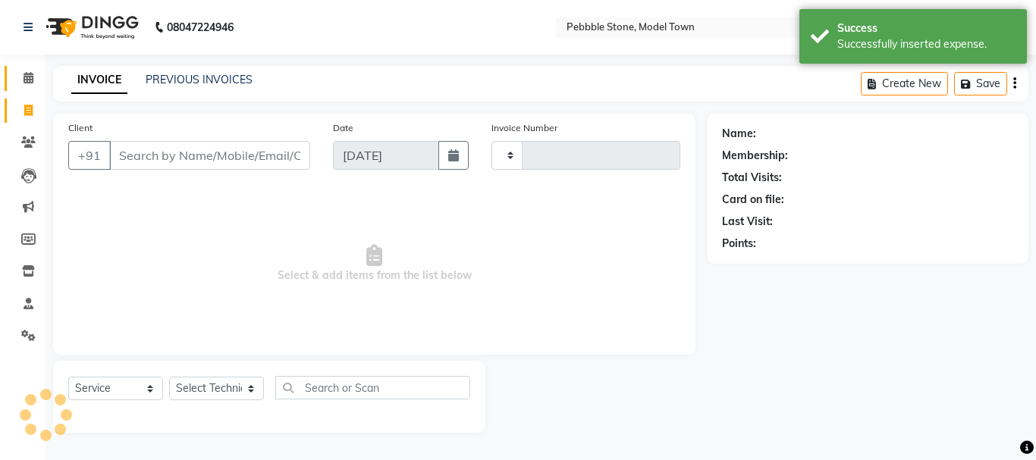
type input "0181"
select select "8684"
click at [27, 83] on icon at bounding box center [29, 77] width 10 height 11
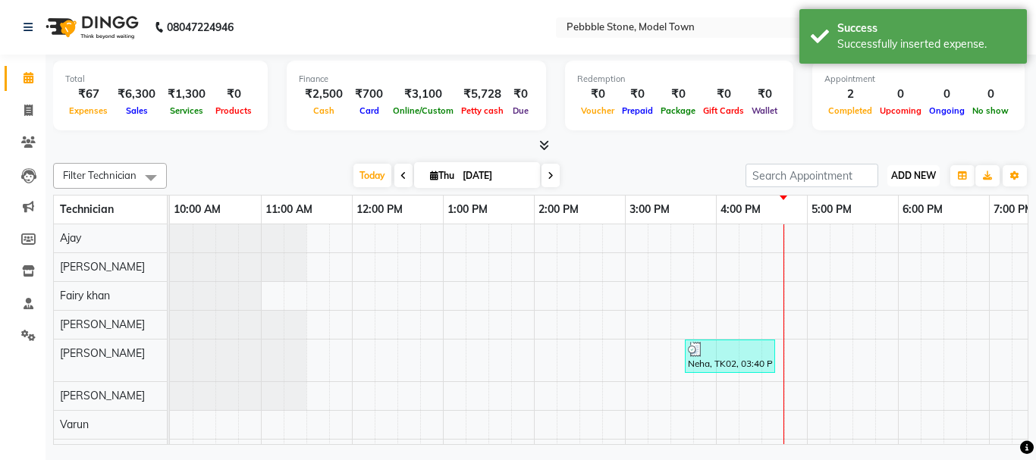
click at [901, 173] on span "ADD NEW" at bounding box center [913, 175] width 45 height 11
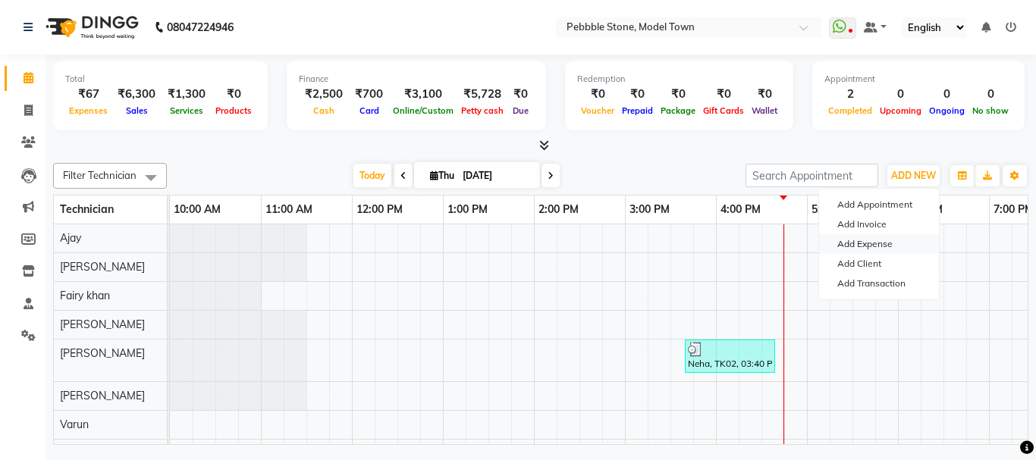
click at [878, 242] on link "Add Expense" at bounding box center [879, 244] width 120 height 20
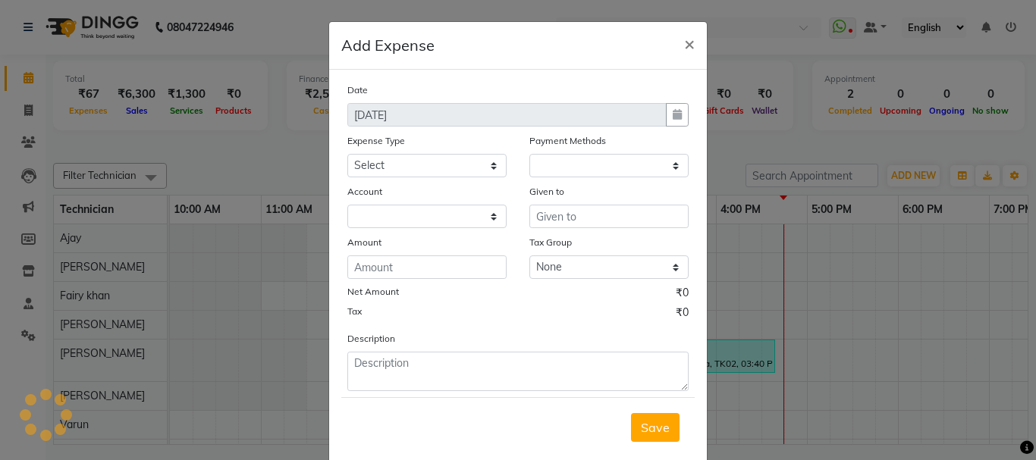
select select "1"
select select "7952"
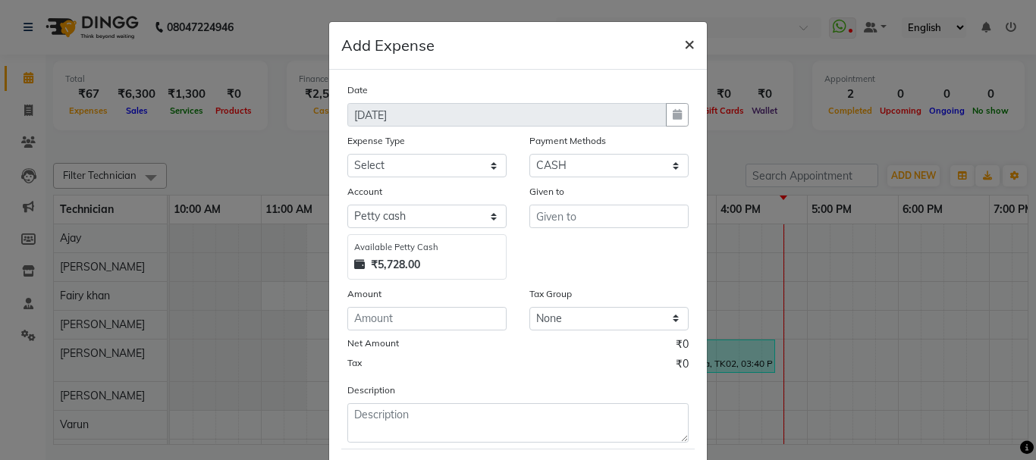
click at [684, 46] on span "×" at bounding box center [689, 43] width 11 height 23
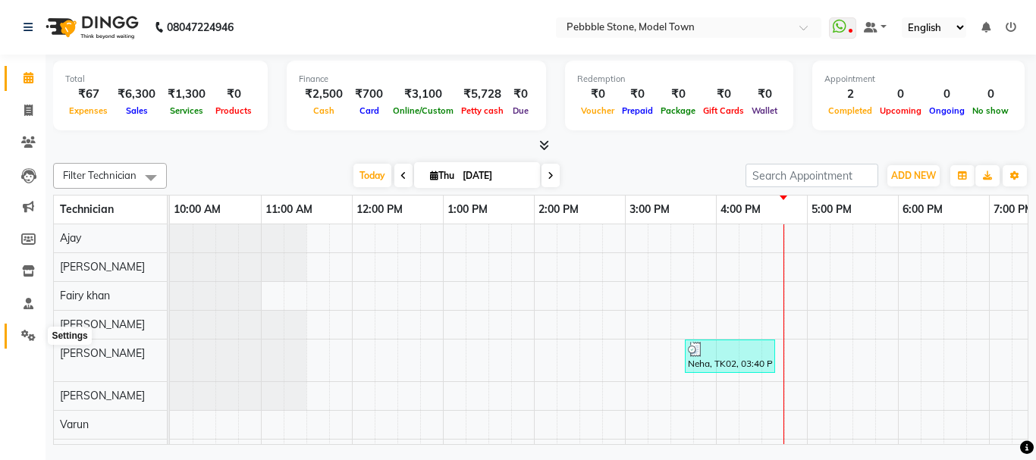
click at [25, 334] on icon at bounding box center [28, 335] width 14 height 11
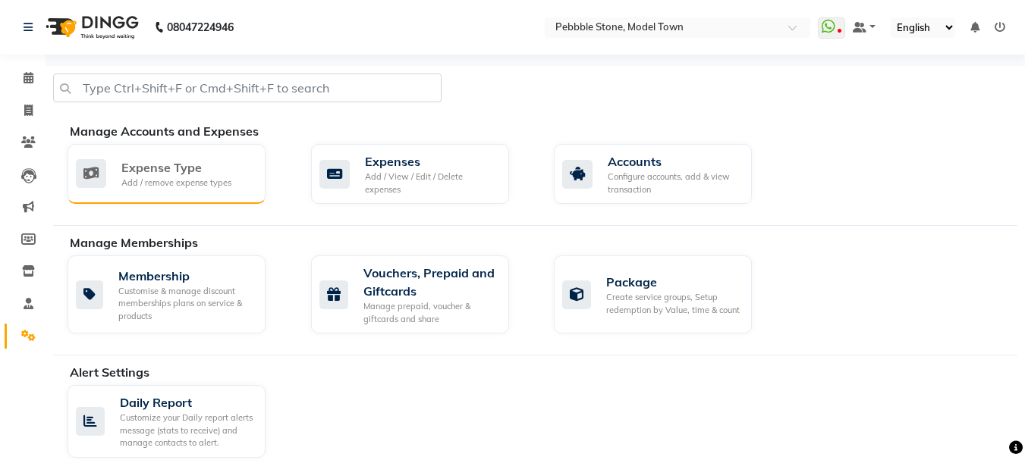
click at [204, 183] on div "Add / remove expense types" at bounding box center [176, 183] width 110 height 13
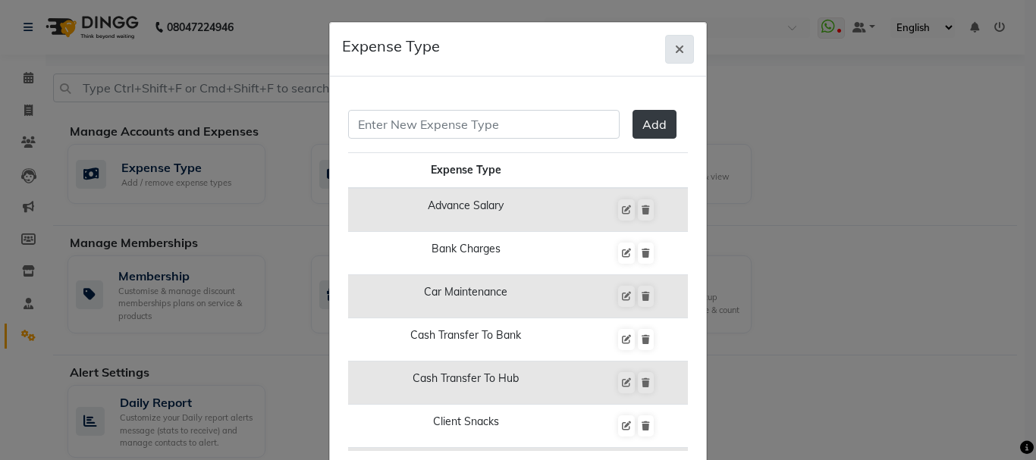
click at [675, 49] on icon "button" at bounding box center [679, 49] width 9 height 12
click at [673, 54] on button "button" at bounding box center [679, 49] width 29 height 29
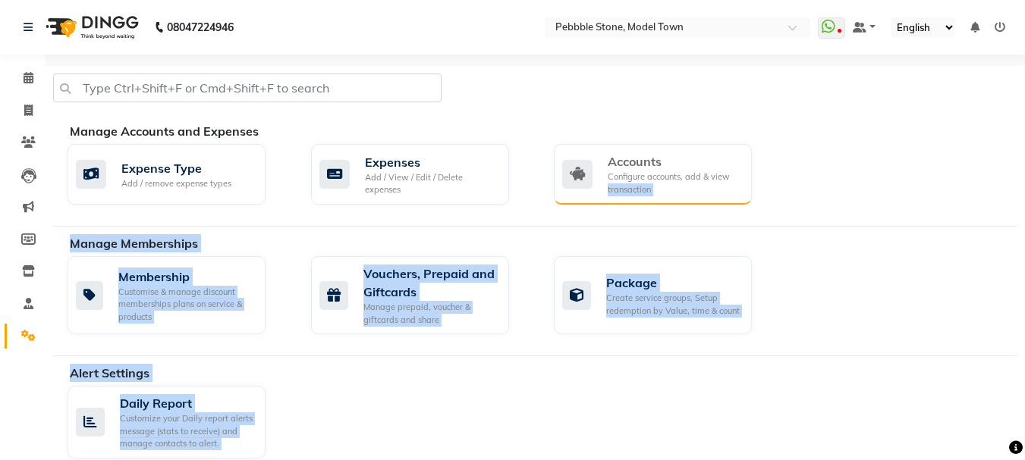
drag, startPoint x: 673, startPoint y: 54, endPoint x: 630, endPoint y: 190, distance: 142.2
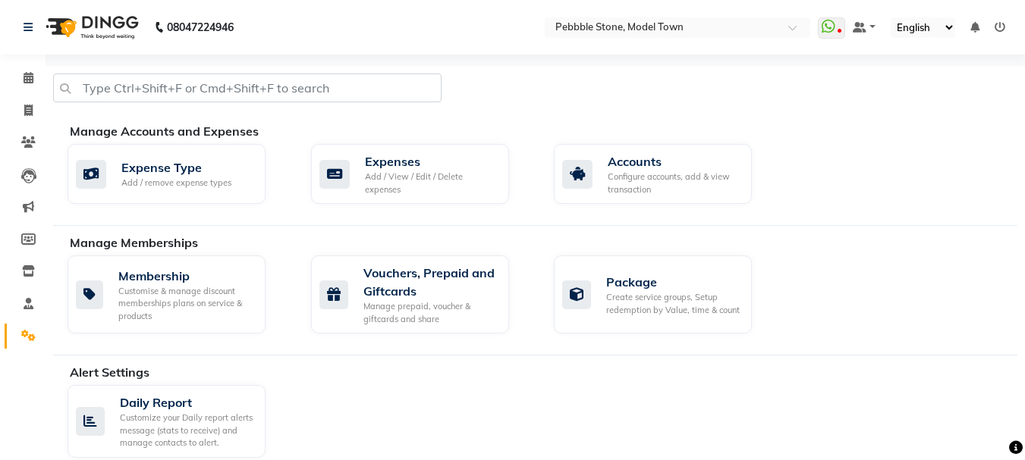
click at [826, 122] on div "Manage Accounts and Expenses" at bounding box center [549, 131] width 959 height 18
click at [433, 163] on div "Expenses" at bounding box center [431, 161] width 132 height 18
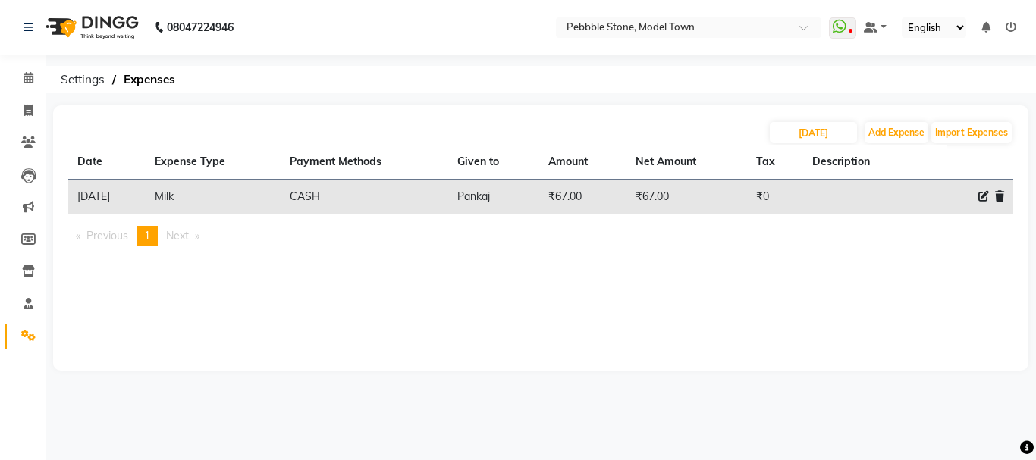
click at [983, 196] on icon at bounding box center [983, 196] width 11 height 11
select select "24062"
select select "1"
select select "7952"
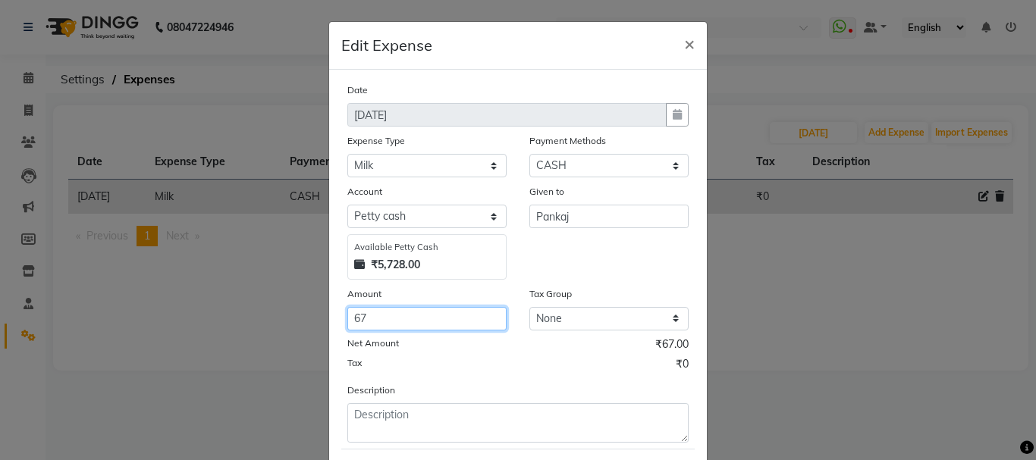
click at [389, 318] on input "67" at bounding box center [426, 319] width 159 height 24
type input "6"
type input "57"
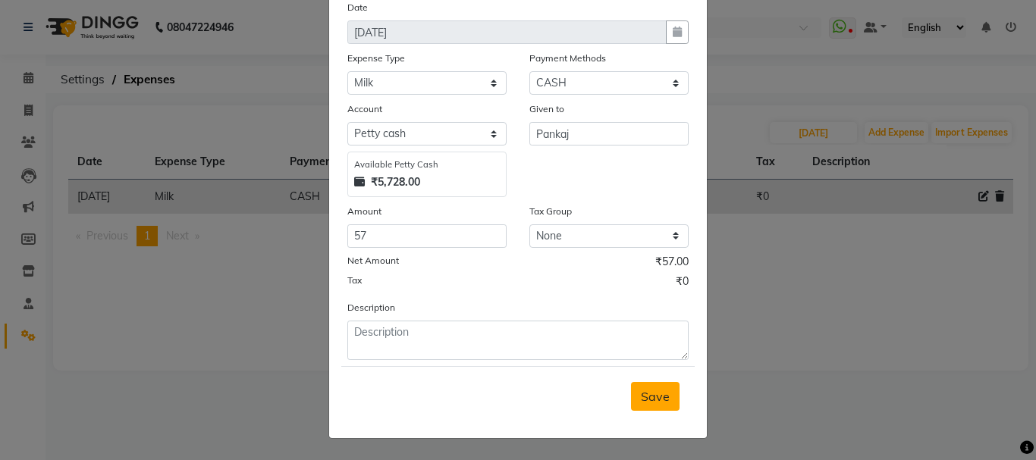
click at [663, 397] on span "Save" at bounding box center [655, 396] width 29 height 15
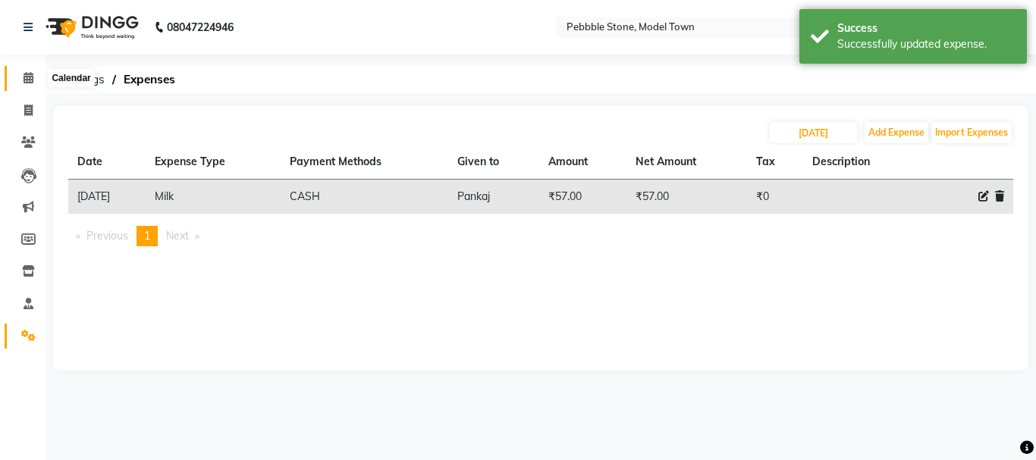
click at [30, 78] on icon at bounding box center [29, 77] width 10 height 11
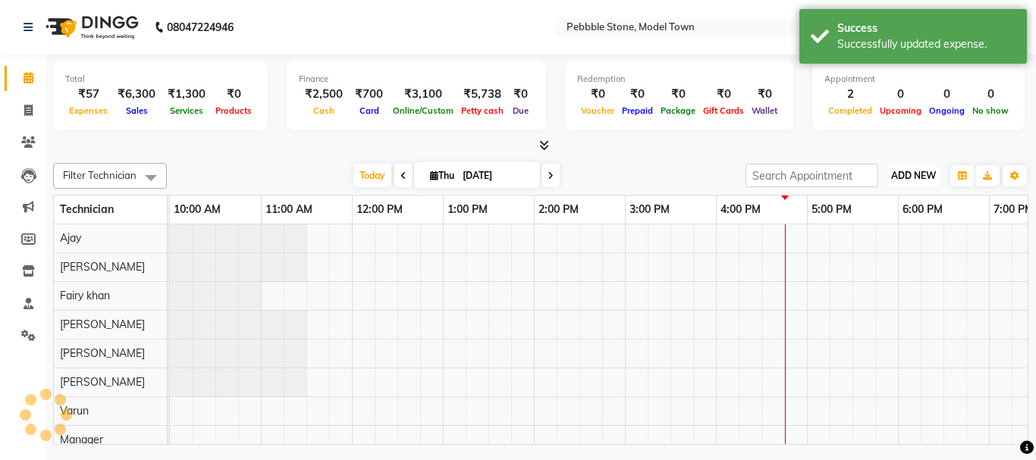
click at [932, 168] on button "ADD NEW Toggle Dropdown" at bounding box center [913, 175] width 52 height 21
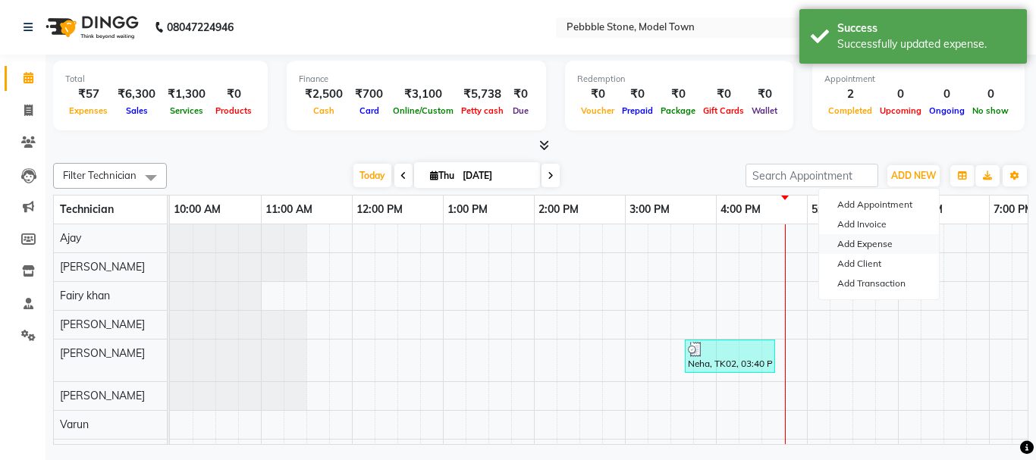
click at [879, 246] on link "Add Expense" at bounding box center [879, 244] width 120 height 20
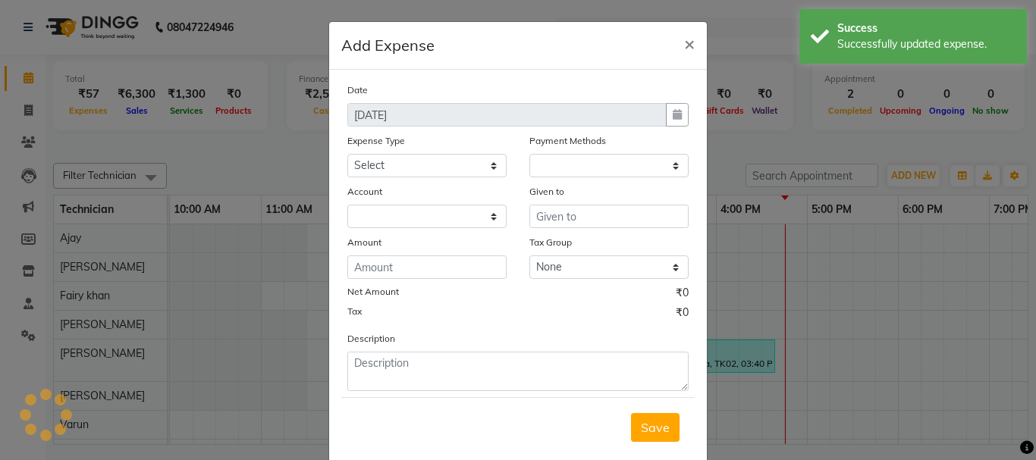
select select "1"
select select "7952"
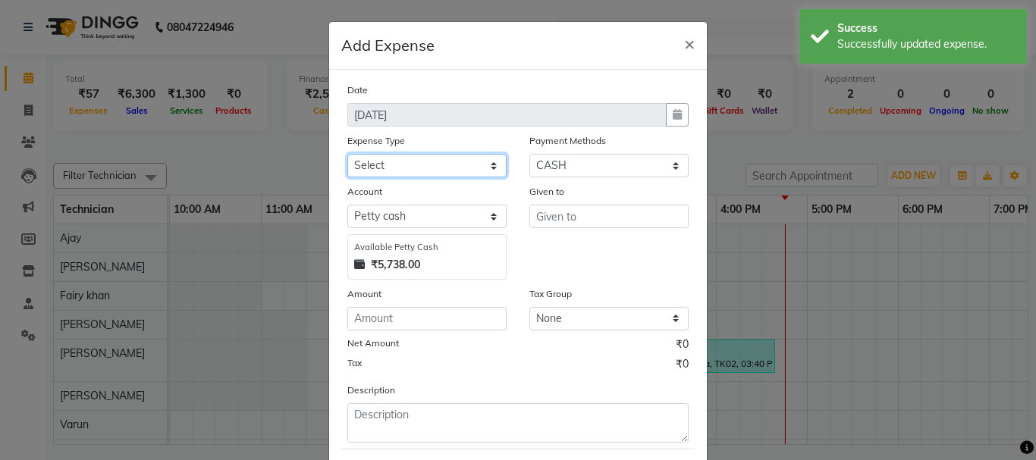
click at [396, 167] on select "Select Advance Salary Bank charges Car maintenance Cash transfer to bank Cash t…" at bounding box center [426, 166] width 159 height 24
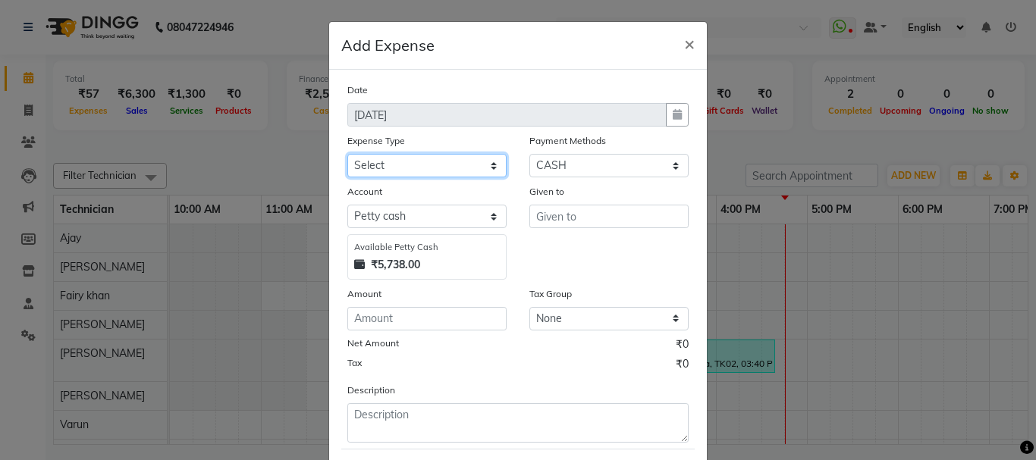
select select "24044"
click at [347, 154] on select "Select Advance Salary Bank charges Car maintenance Cash transfer to bank Cash t…" at bounding box center [426, 166] width 159 height 24
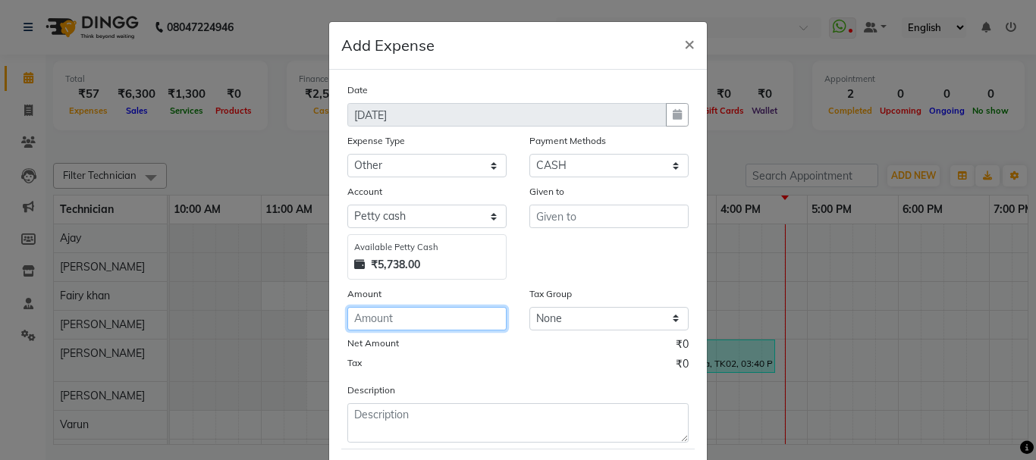
click at [391, 325] on input "number" at bounding box center [426, 319] width 159 height 24
type input "20"
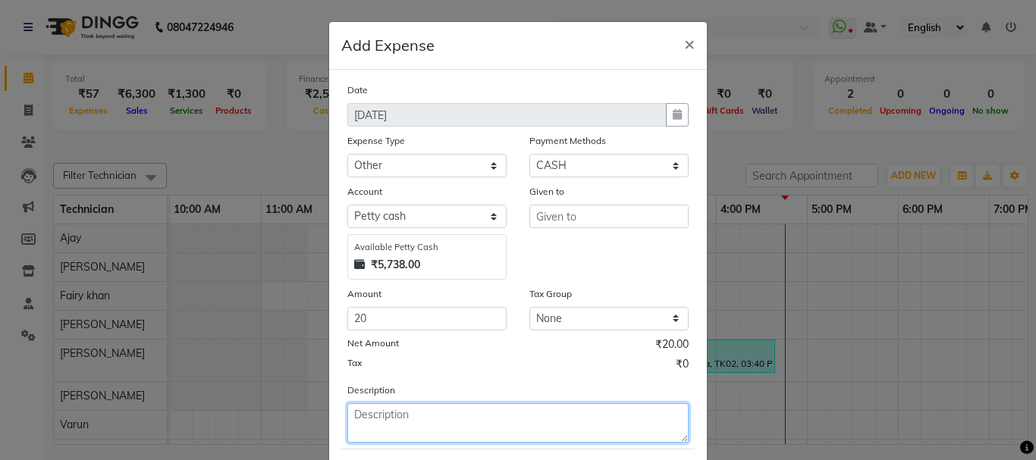
click at [380, 410] on textarea at bounding box center [517, 422] width 341 height 39
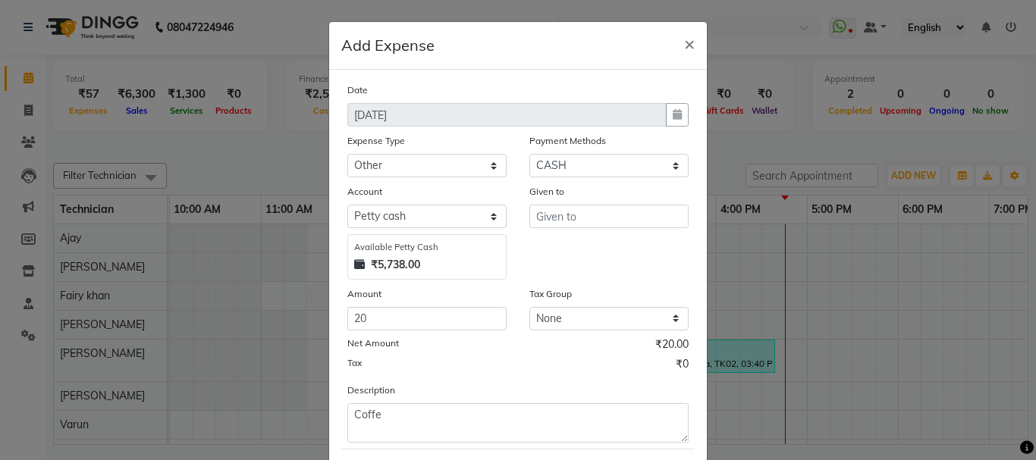
click at [592, 350] on div "Net Amount ₹20.00" at bounding box center [517, 347] width 341 height 20
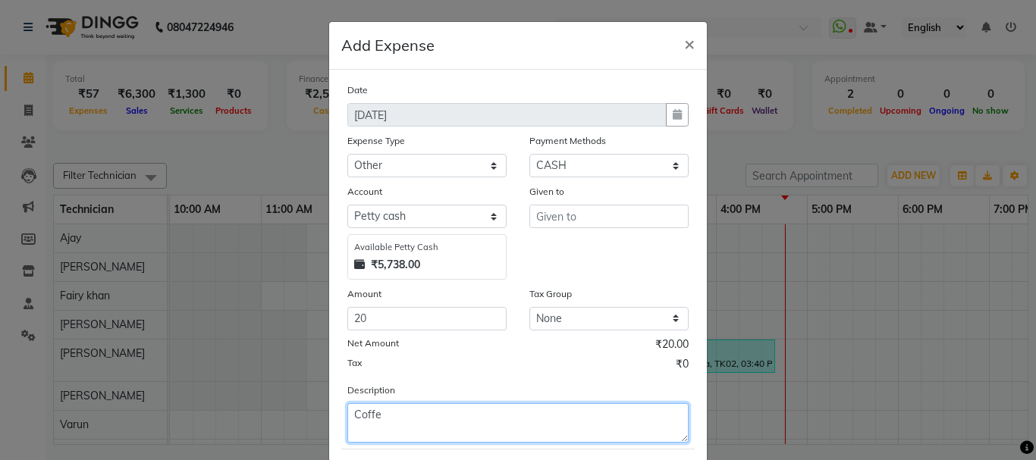
click at [466, 430] on textarea "Coffe" at bounding box center [517, 422] width 341 height 39
type textarea "Coffee"
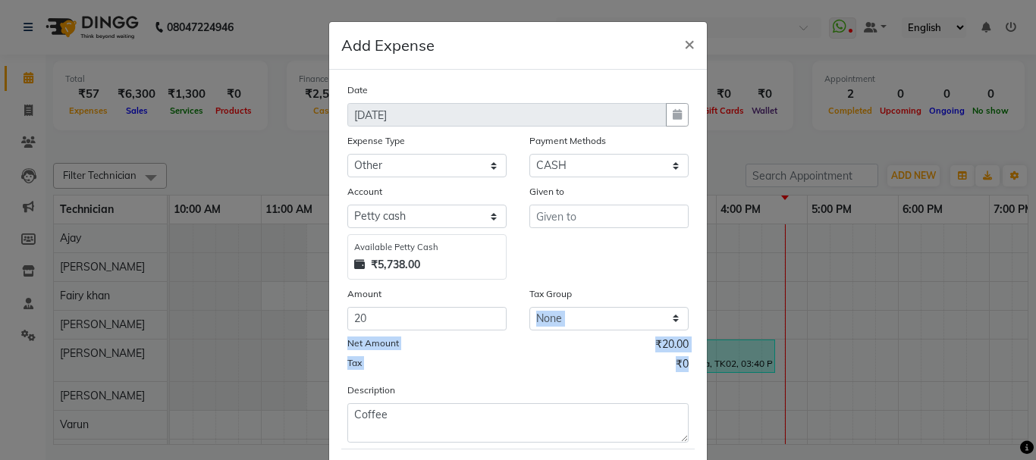
drag, startPoint x: 1024, startPoint y: 287, endPoint x: 1025, endPoint y: 366, distance: 78.1
click at [1025, 366] on ngb-modal-window "Add Expense × Date 04-09-2025 Expense Type Select Advance Salary Bank charges C…" at bounding box center [518, 230] width 1036 height 460
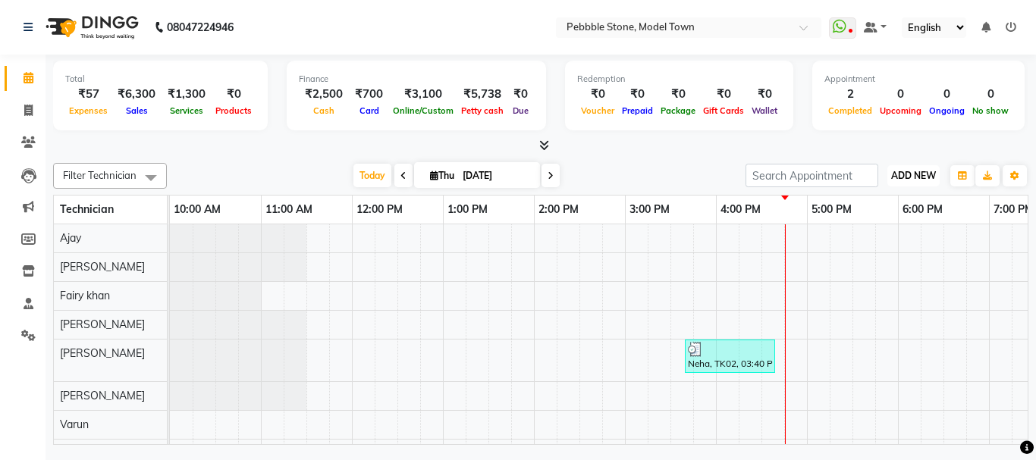
click at [918, 172] on span "ADD NEW" at bounding box center [913, 175] width 45 height 11
click at [870, 240] on link "Add Expense" at bounding box center [879, 244] width 120 height 20
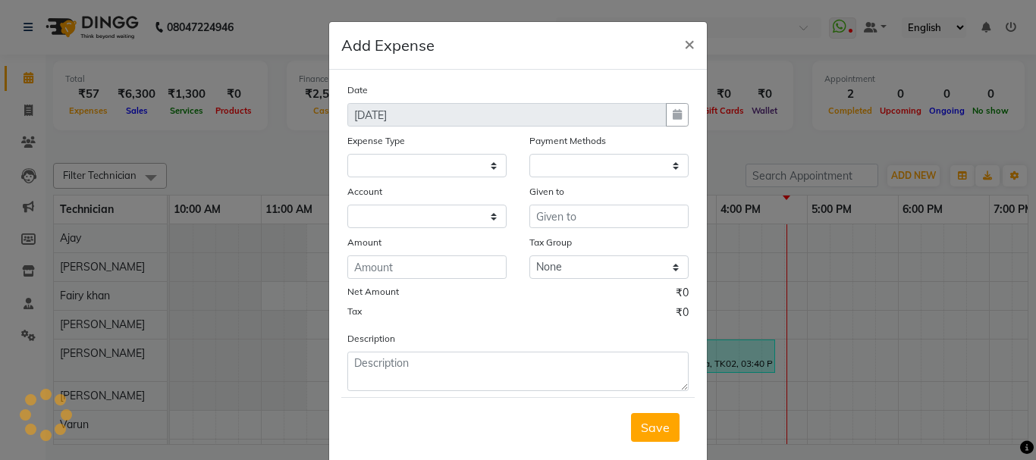
select select "1"
select select "7952"
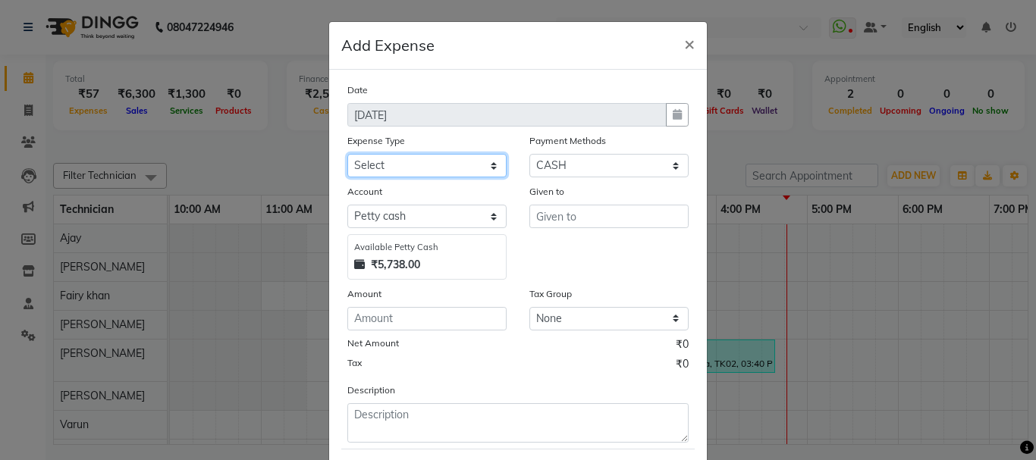
click at [401, 169] on select "Select Advance Salary Bank charges Car maintenance Cash transfer to bank Cash t…" at bounding box center [426, 166] width 159 height 24
select select "24044"
click at [347, 154] on select "Select Advance Salary Bank charges Car maintenance Cash transfer to bank Cash t…" at bounding box center [426, 166] width 159 height 24
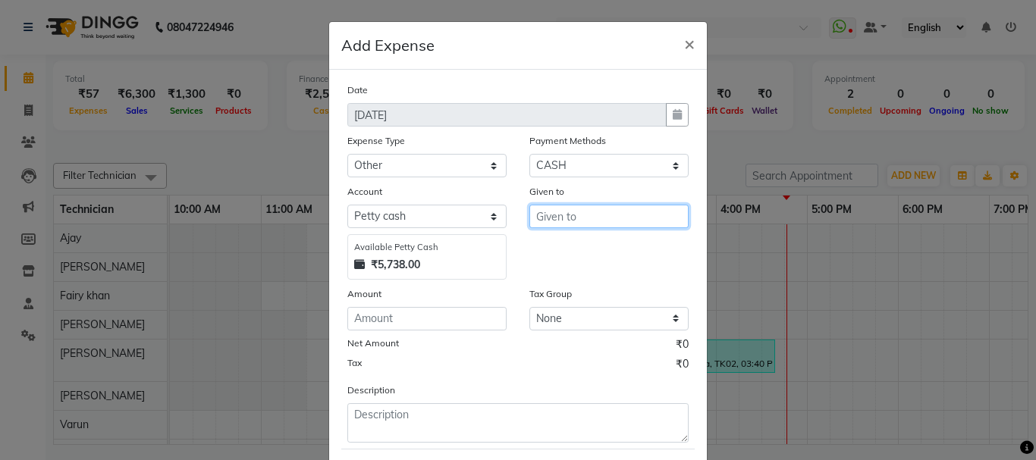
click at [606, 218] on input "text" at bounding box center [608, 217] width 159 height 24
type input "Pankaj"
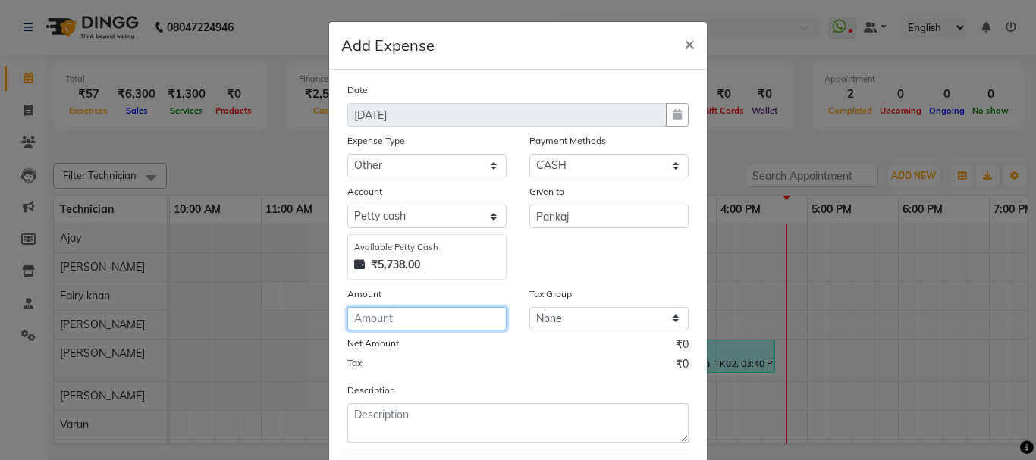
click at [446, 328] on input "number" at bounding box center [426, 319] width 159 height 24
type input "20"
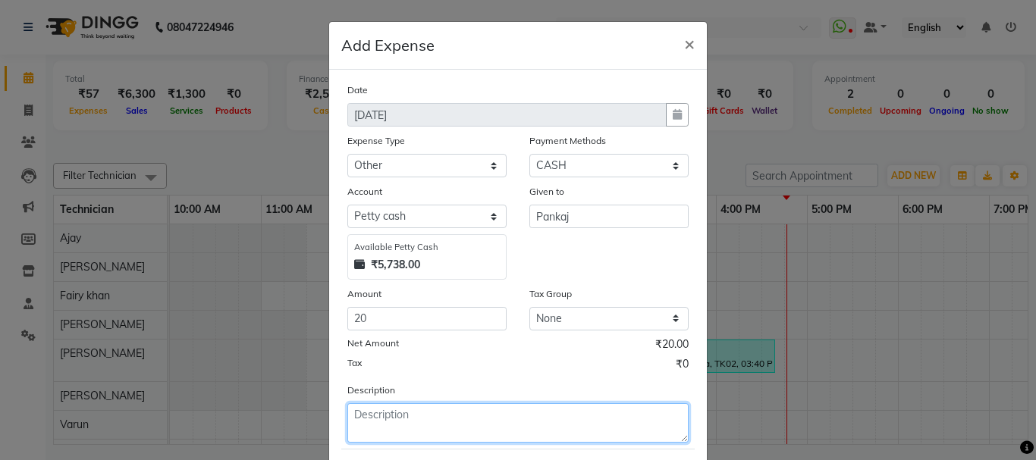
click at [404, 420] on textarea at bounding box center [517, 422] width 341 height 39
type textarea "Coffee"
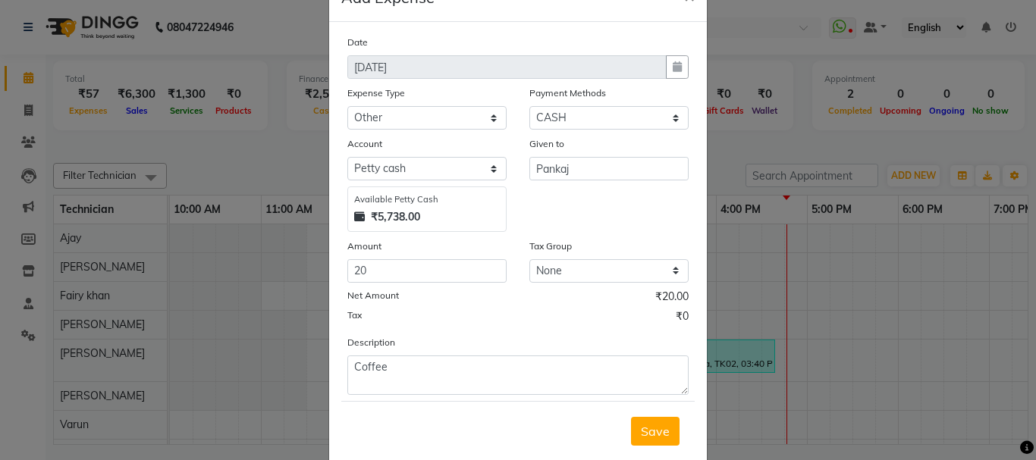
scroll to position [52, 0]
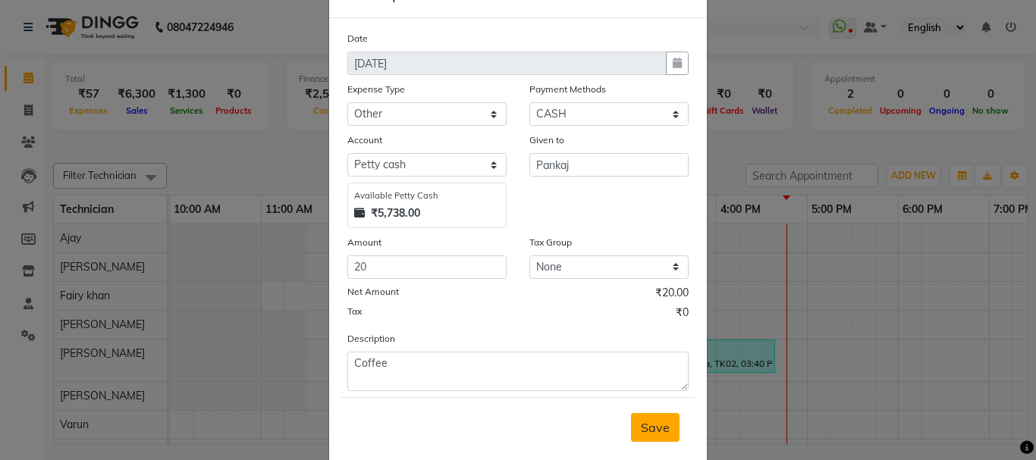
click at [658, 433] on span "Save" at bounding box center [655, 427] width 29 height 15
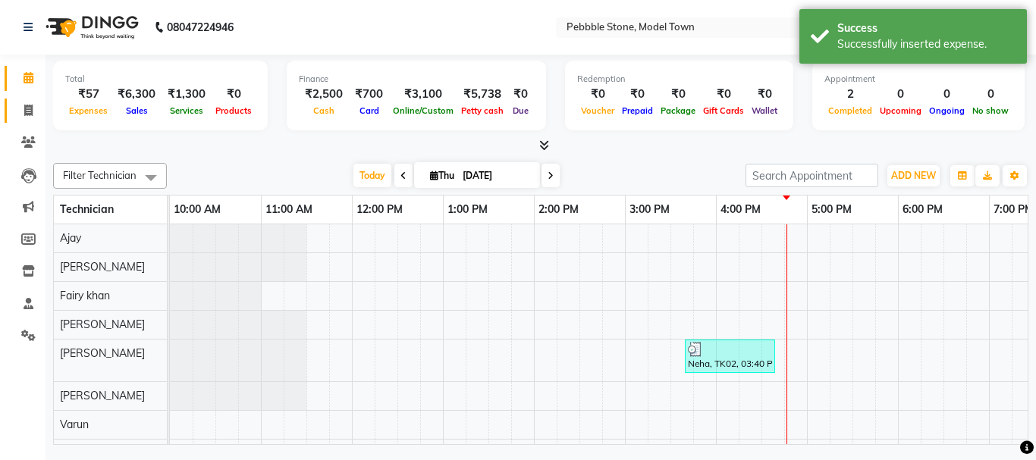
click at [20, 121] on link "Invoice" at bounding box center [23, 111] width 36 height 25
select select "service"
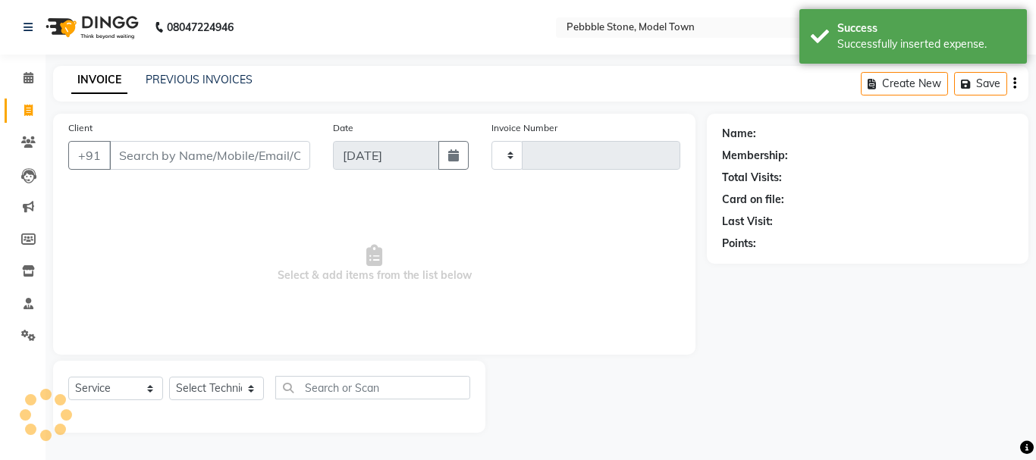
type input "0181"
select select "8684"
click at [29, 74] on icon at bounding box center [29, 77] width 10 height 11
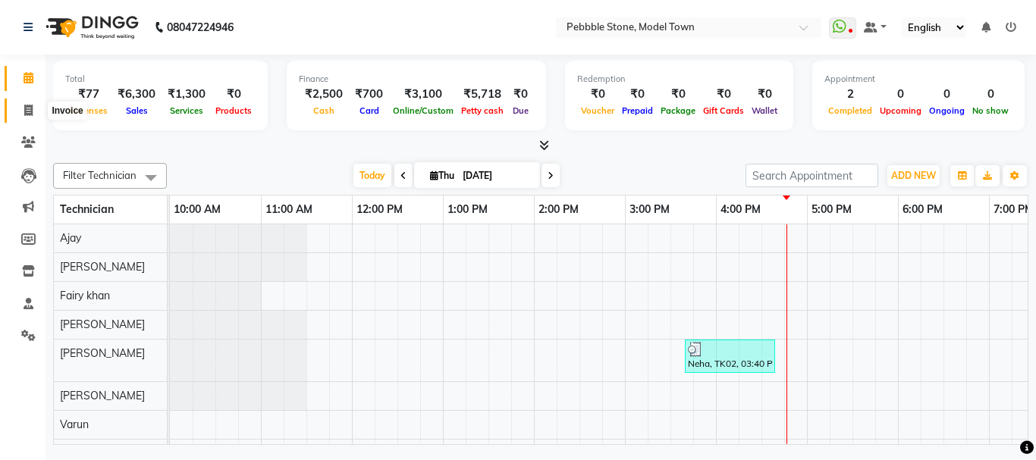
click at [25, 112] on icon at bounding box center [28, 110] width 8 height 11
select select "service"
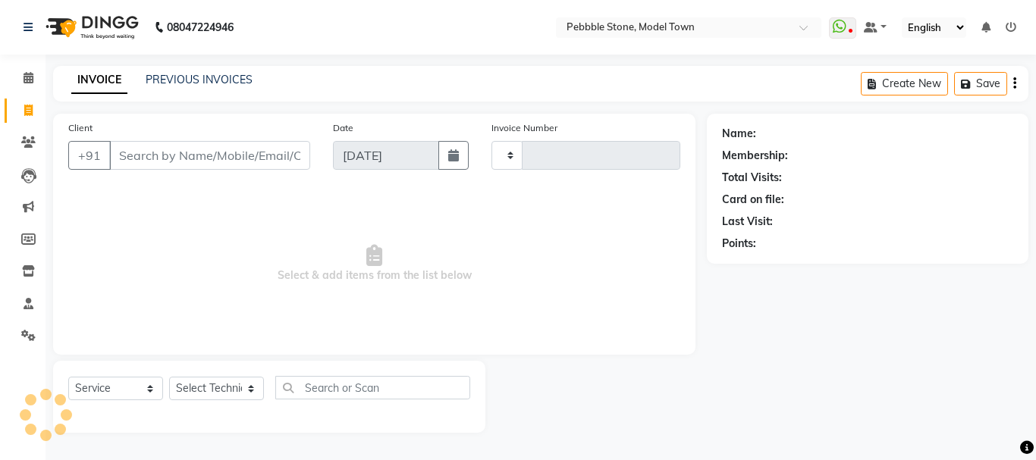
type input "0181"
select select "8684"
click at [195, 80] on link "PREVIOUS INVOICES" at bounding box center [199, 80] width 107 height 14
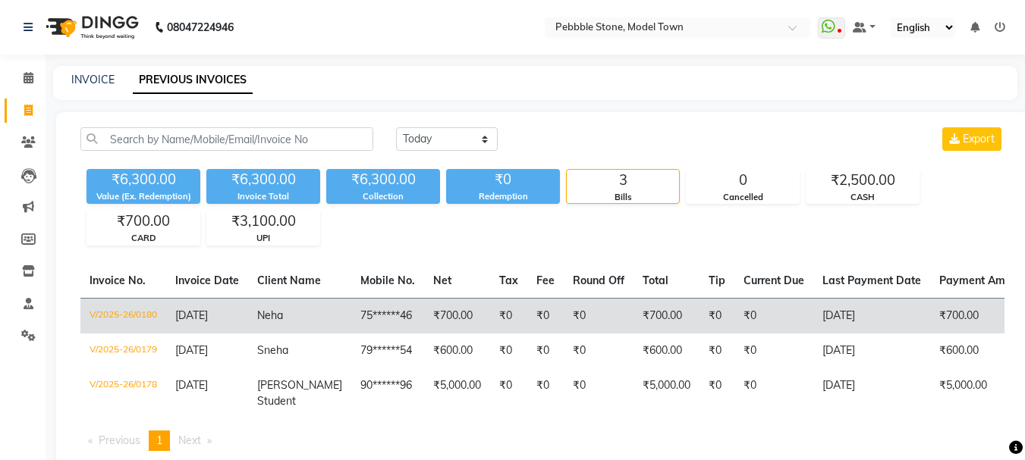
click at [142, 311] on td "V/2025-26/0180" at bounding box center [123, 316] width 86 height 36
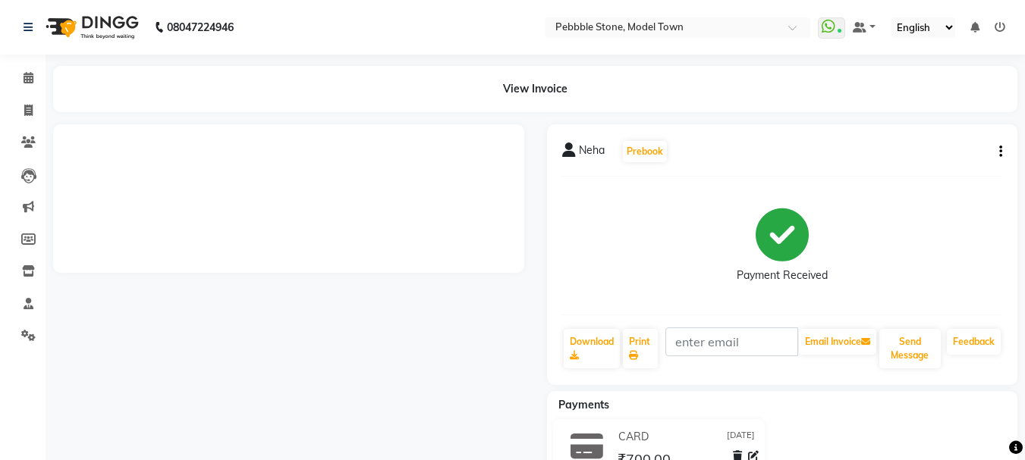
select select "en"
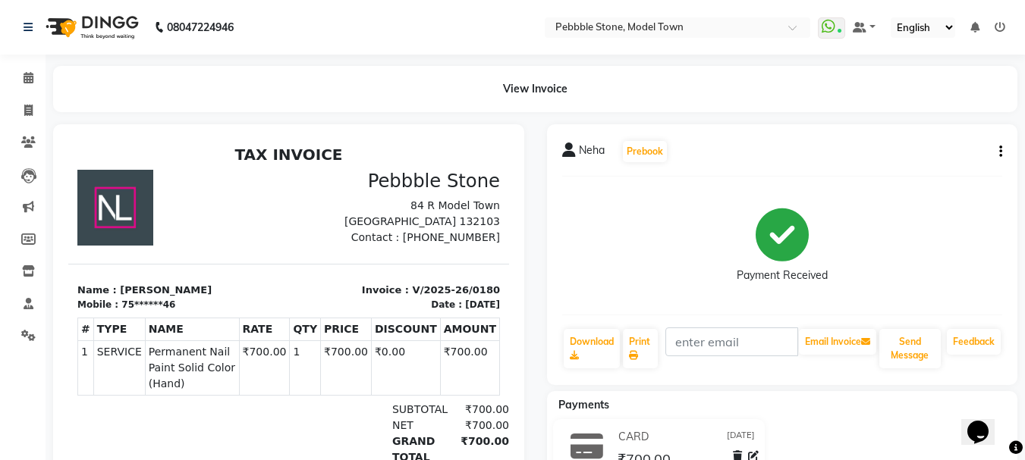
click at [1000, 152] on icon "button" at bounding box center [1000, 152] width 3 height 1
click at [921, 178] on div "Edit Invoice" at bounding box center [925, 180] width 104 height 19
select select "service"
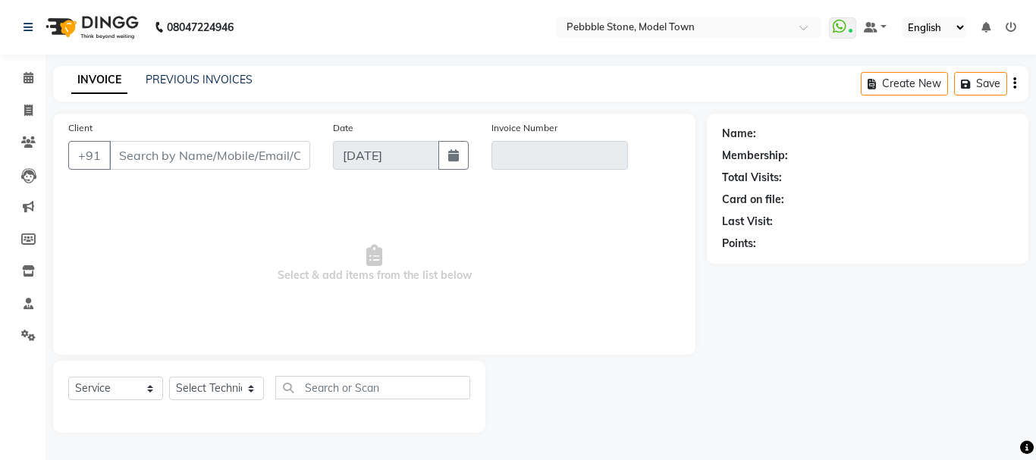
type input "75******46"
type input "V/2025-26/0180"
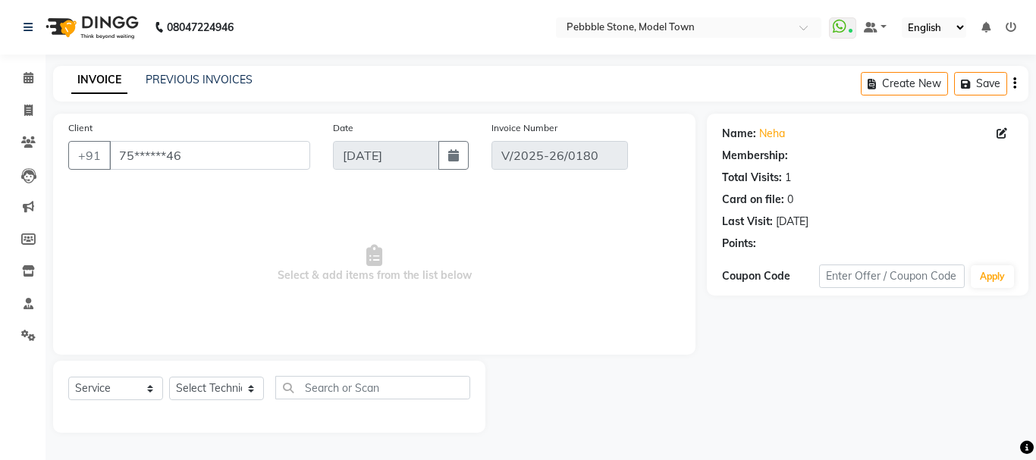
select select "select"
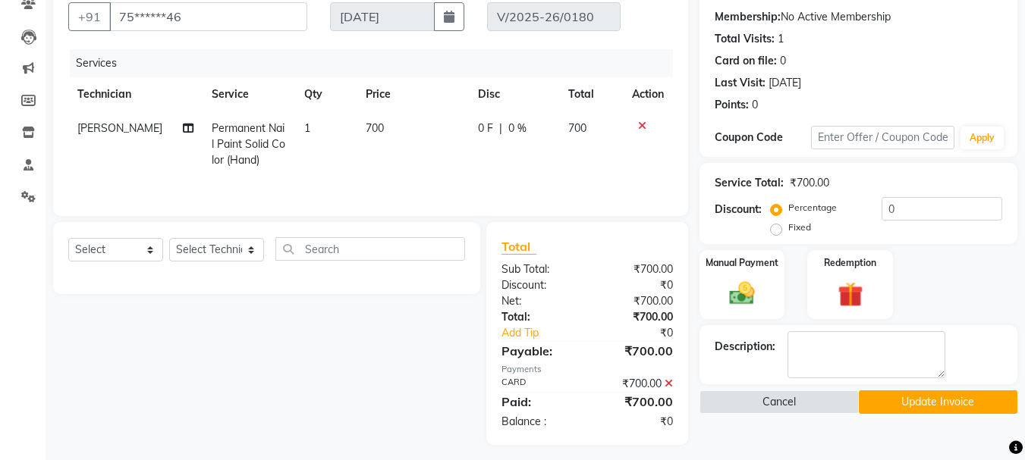
scroll to position [146, 0]
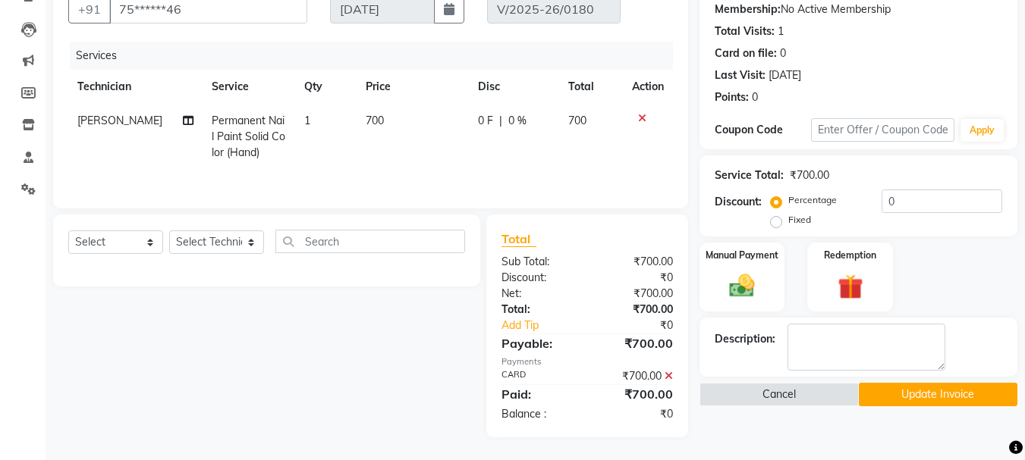
click at [670, 375] on icon at bounding box center [668, 376] width 8 height 11
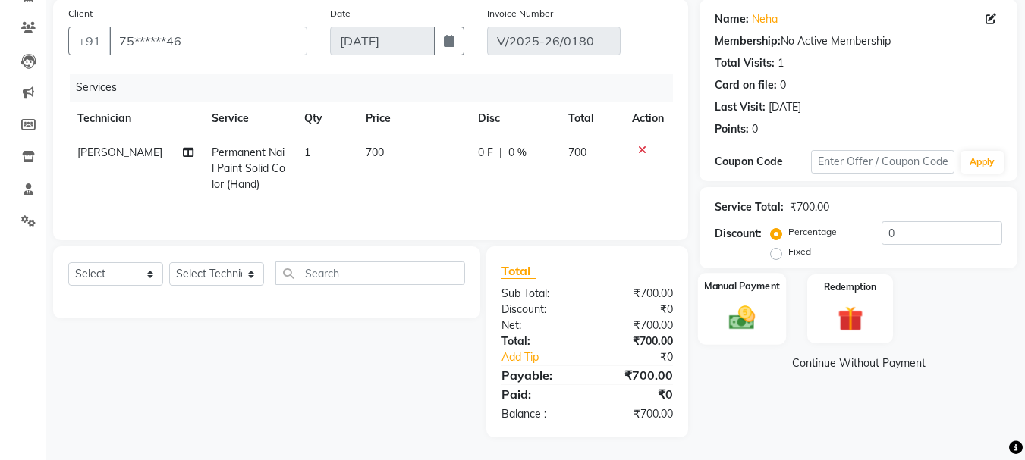
click at [755, 287] on label "Manual Payment" at bounding box center [742, 286] width 76 height 14
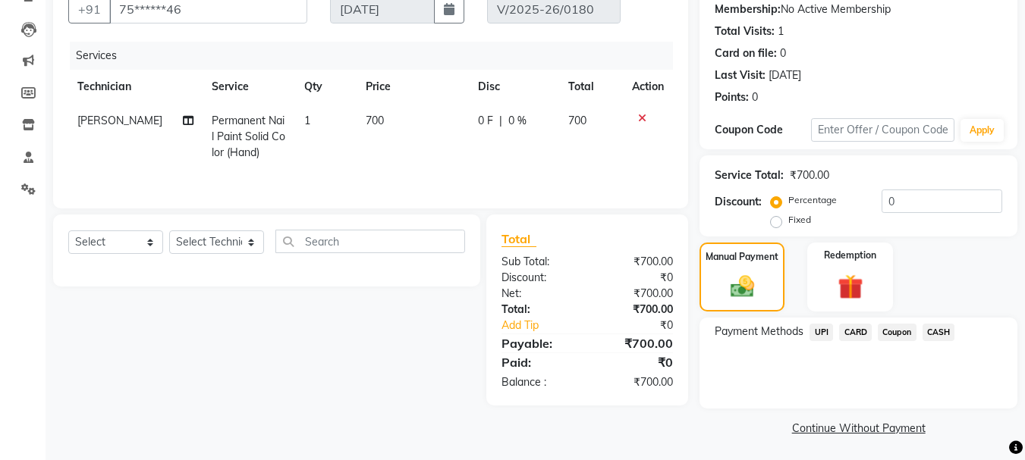
click at [934, 331] on span "CASH" at bounding box center [938, 332] width 33 height 17
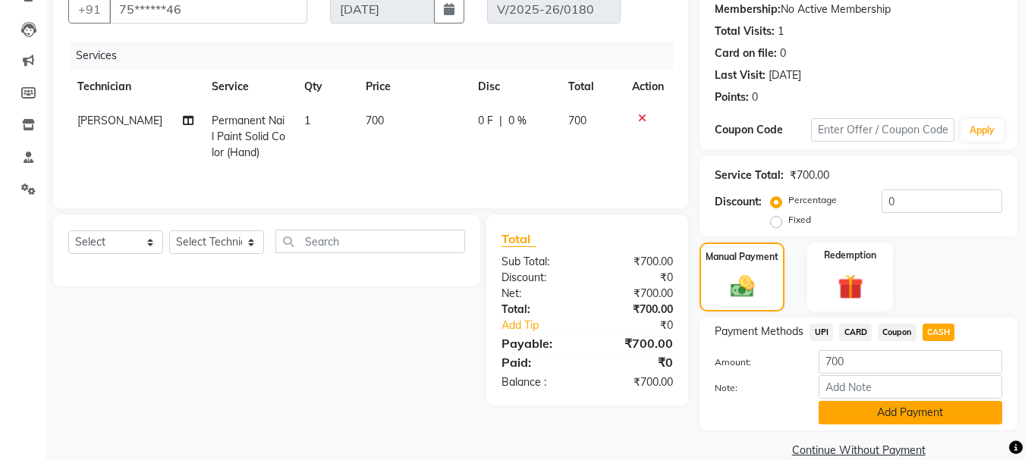
click at [867, 407] on button "Add Payment" at bounding box center [910, 413] width 184 height 24
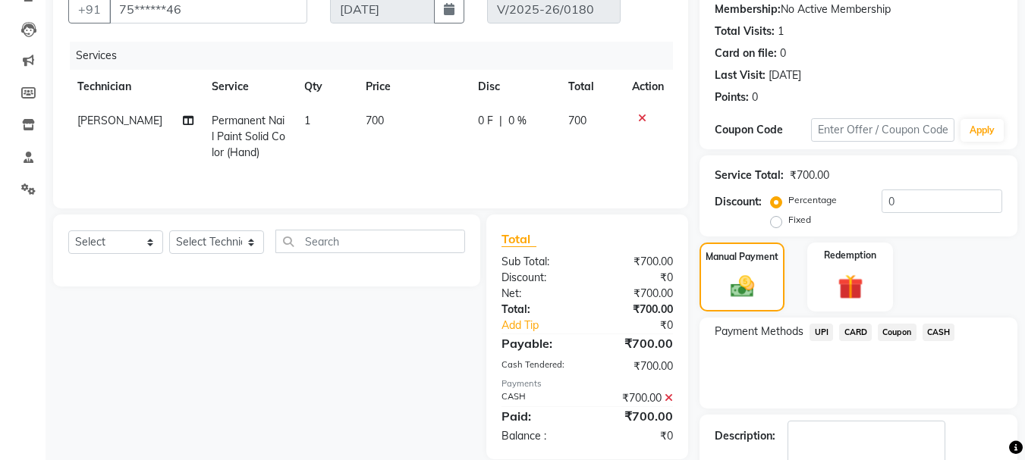
scroll to position [212, 0]
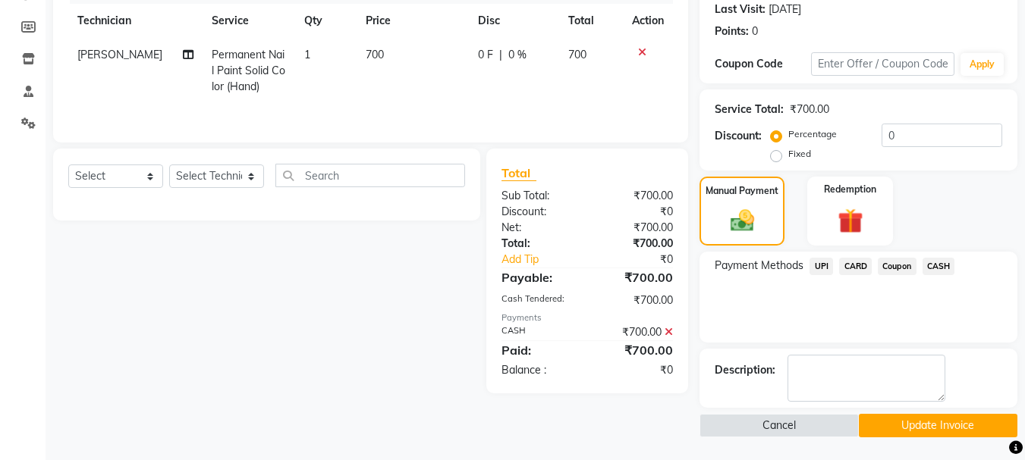
click at [926, 429] on button "Update Invoice" at bounding box center [937, 426] width 158 height 24
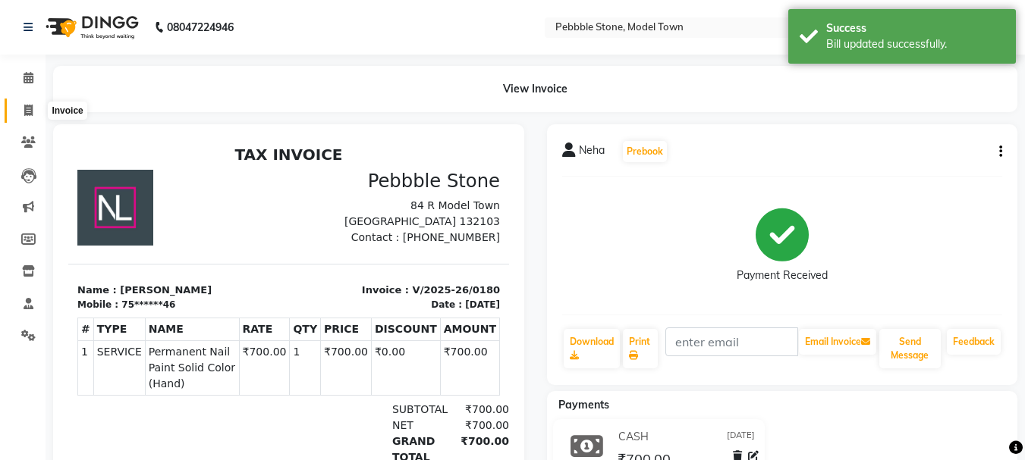
click at [20, 115] on span at bounding box center [28, 110] width 27 height 17
select select "service"
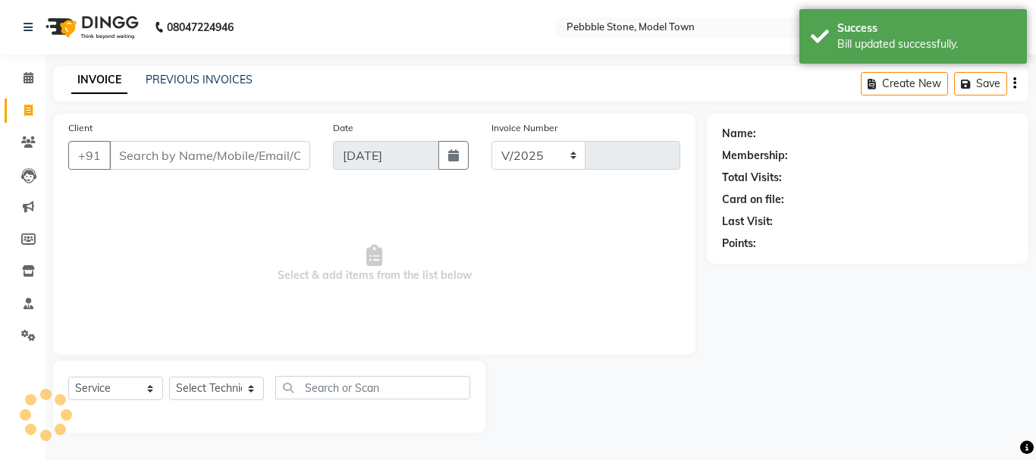
select select "8684"
type input "0181"
click at [30, 83] on span at bounding box center [28, 78] width 27 height 17
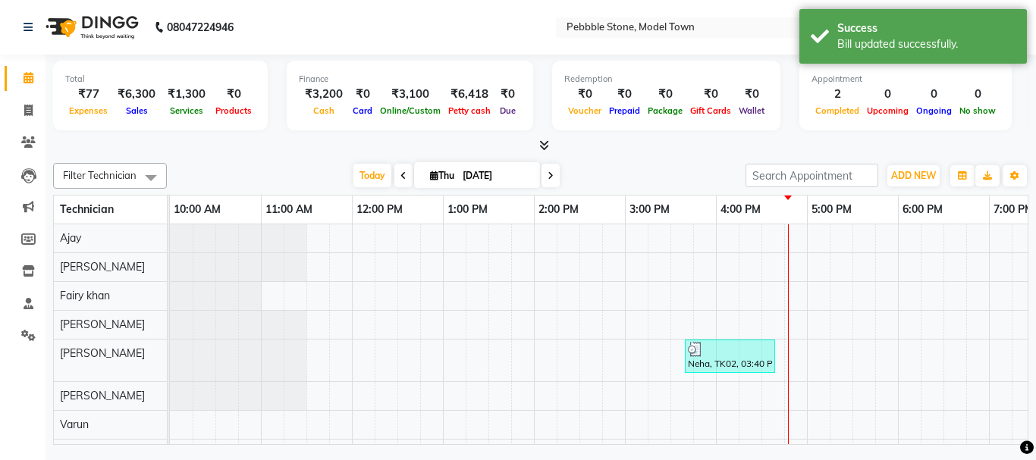
click at [742, 46] on nav "08047224946 Select Location × Pebbble Stone, Model Town WhatsApp Status ✕ Statu…" at bounding box center [518, 27] width 1036 height 55
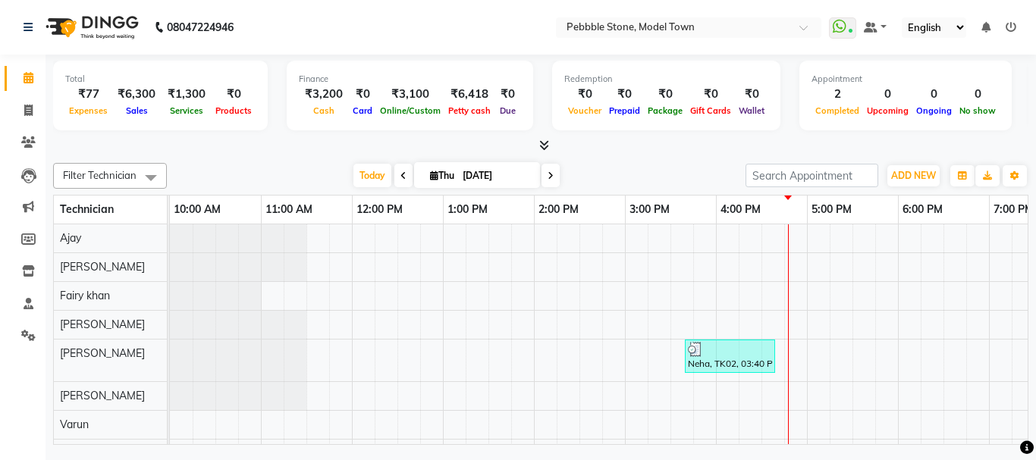
click at [1010, 25] on icon at bounding box center [1011, 27] width 11 height 11
